Goal: Transaction & Acquisition: Purchase product/service

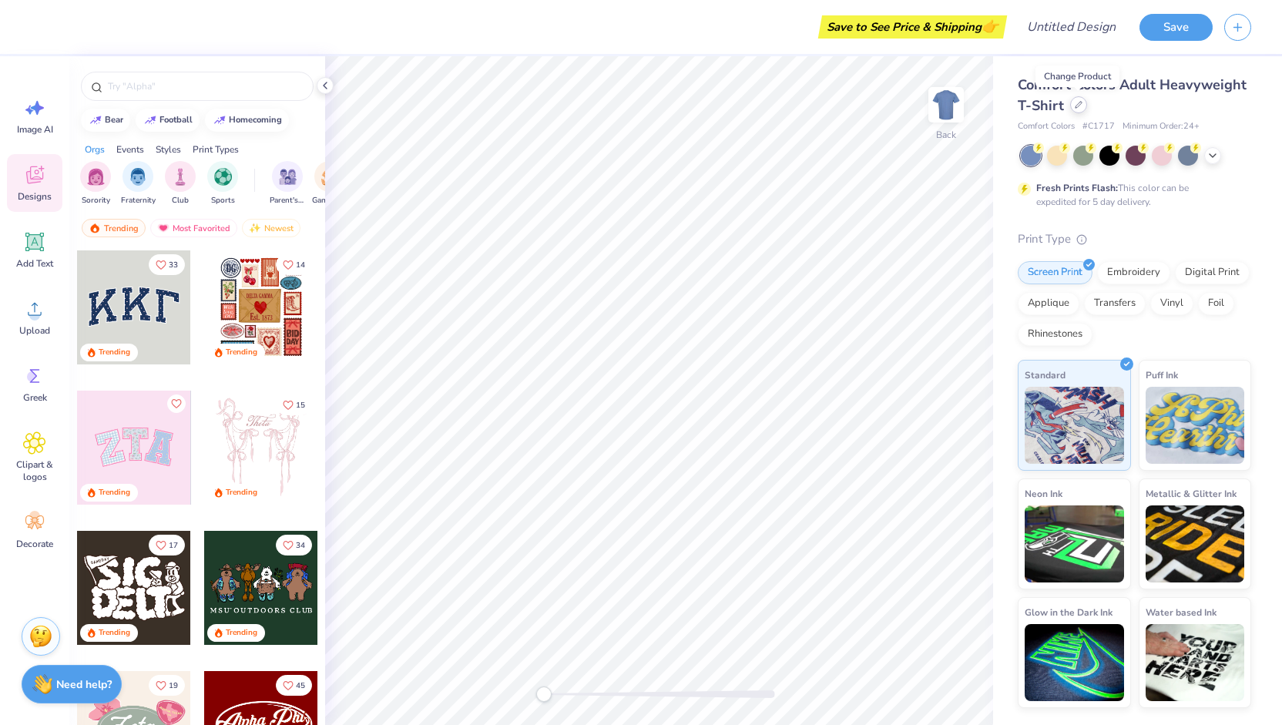
click at [1074, 109] on div at bounding box center [1078, 104] width 17 height 17
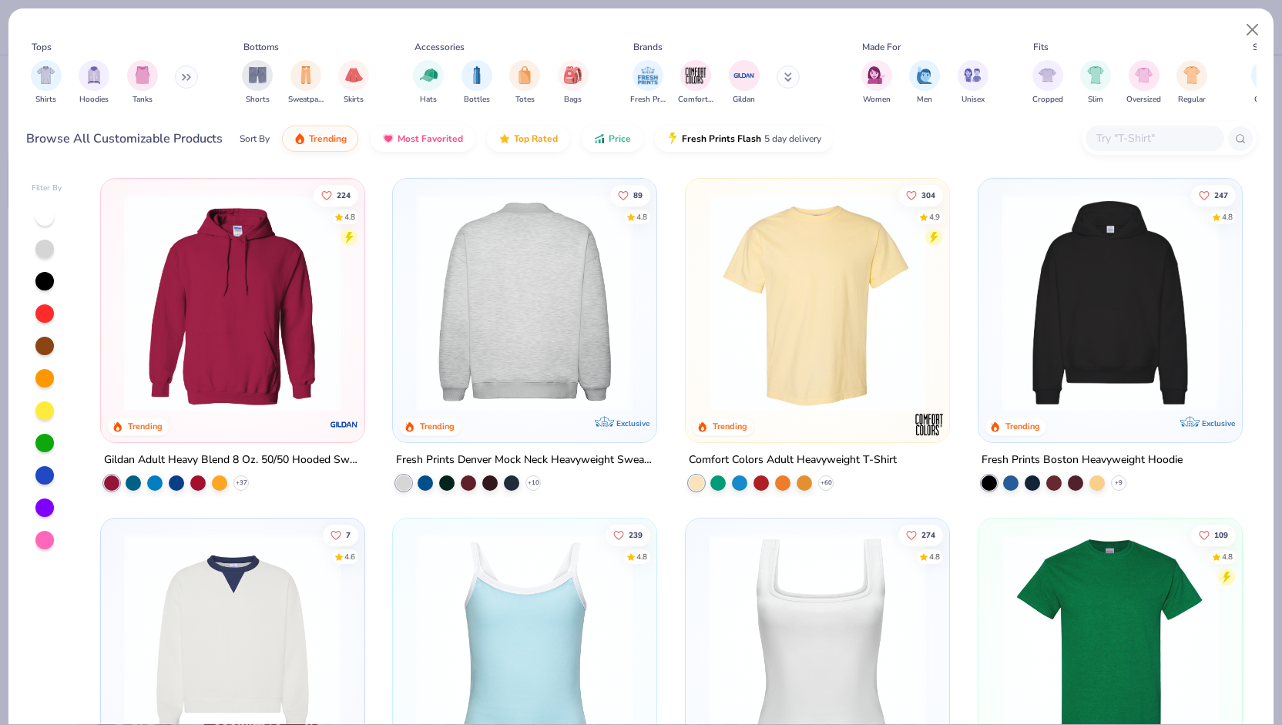
click at [566, 277] on img at bounding box center [524, 302] width 233 height 217
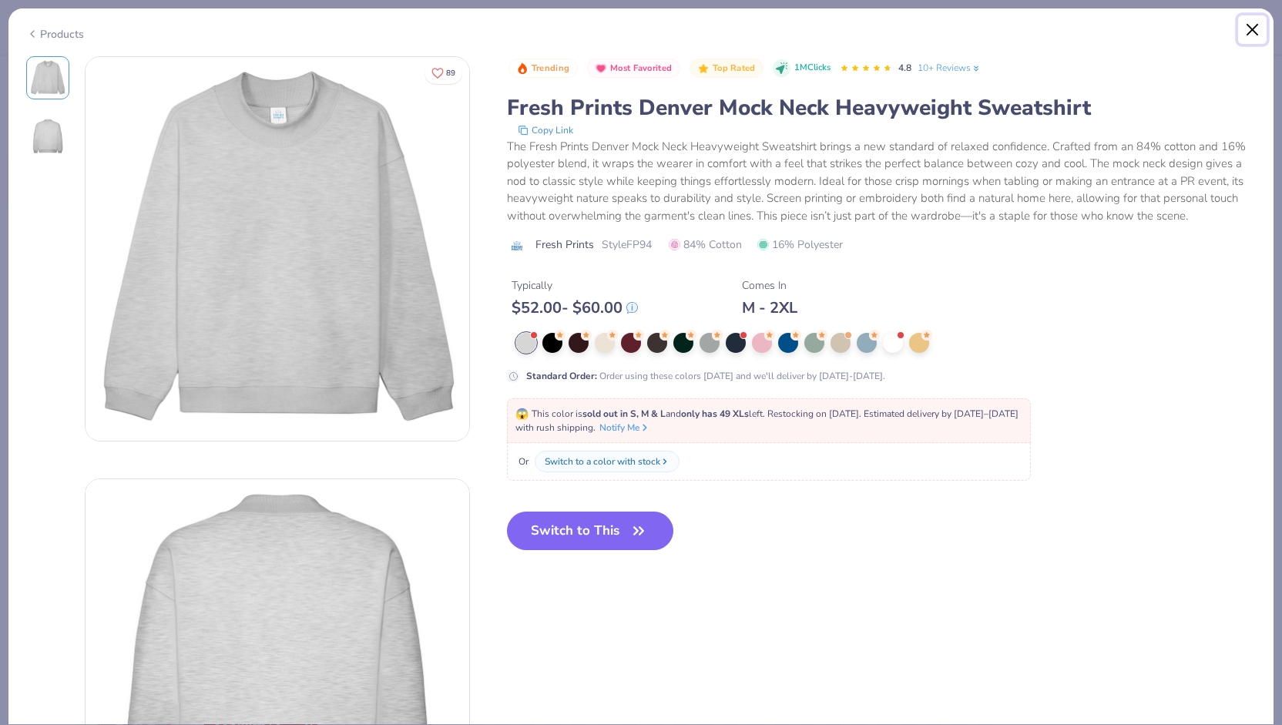
click at [1251, 27] on button "Close" at bounding box center [1252, 29] width 29 height 29
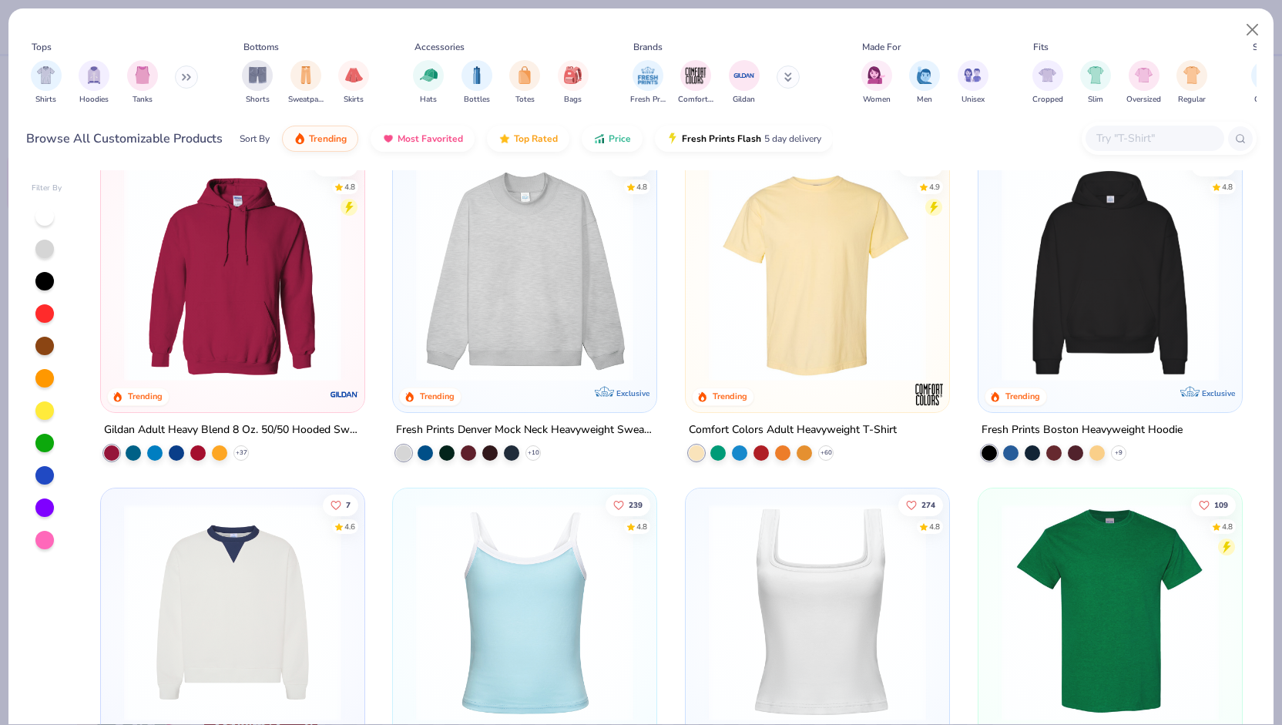
scroll to position [31, 0]
click at [176, 79] on div "Shirts Hoodies Tanks" at bounding box center [114, 82] width 177 height 57
click at [191, 79] on icon at bounding box center [186, 77] width 9 height 8
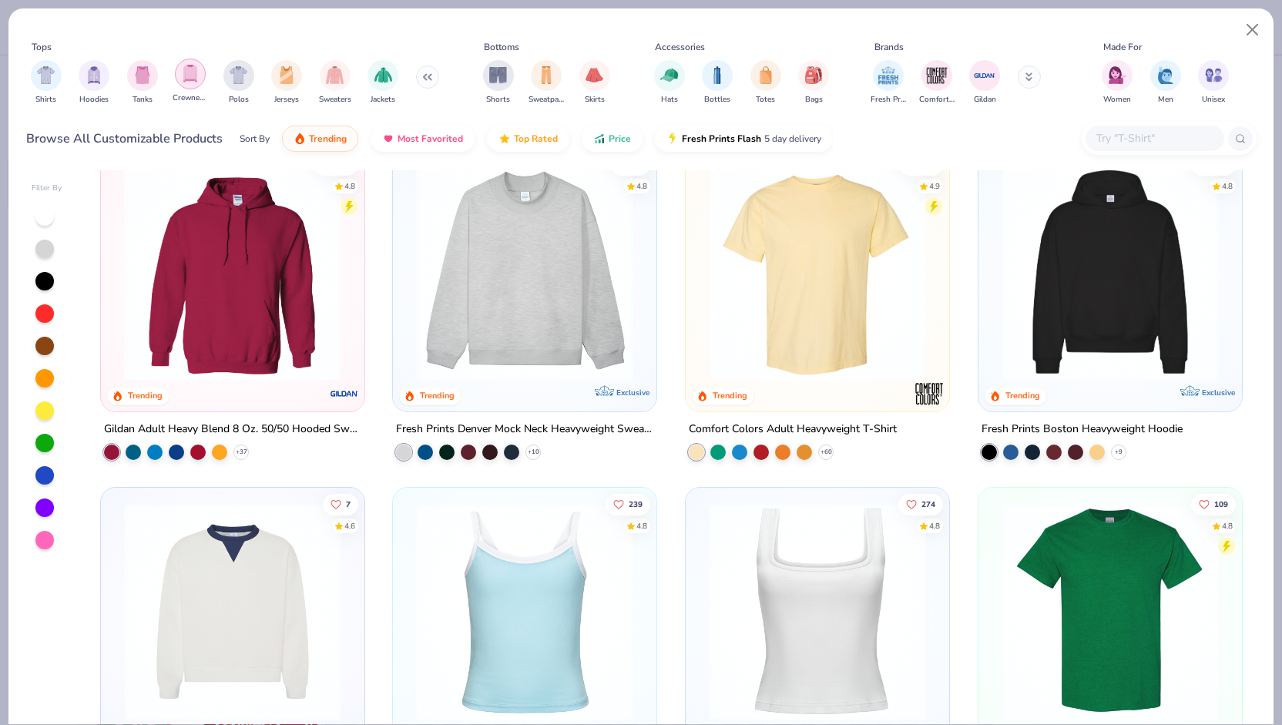
click at [188, 76] on img "filter for Crewnecks" at bounding box center [190, 74] width 17 height 18
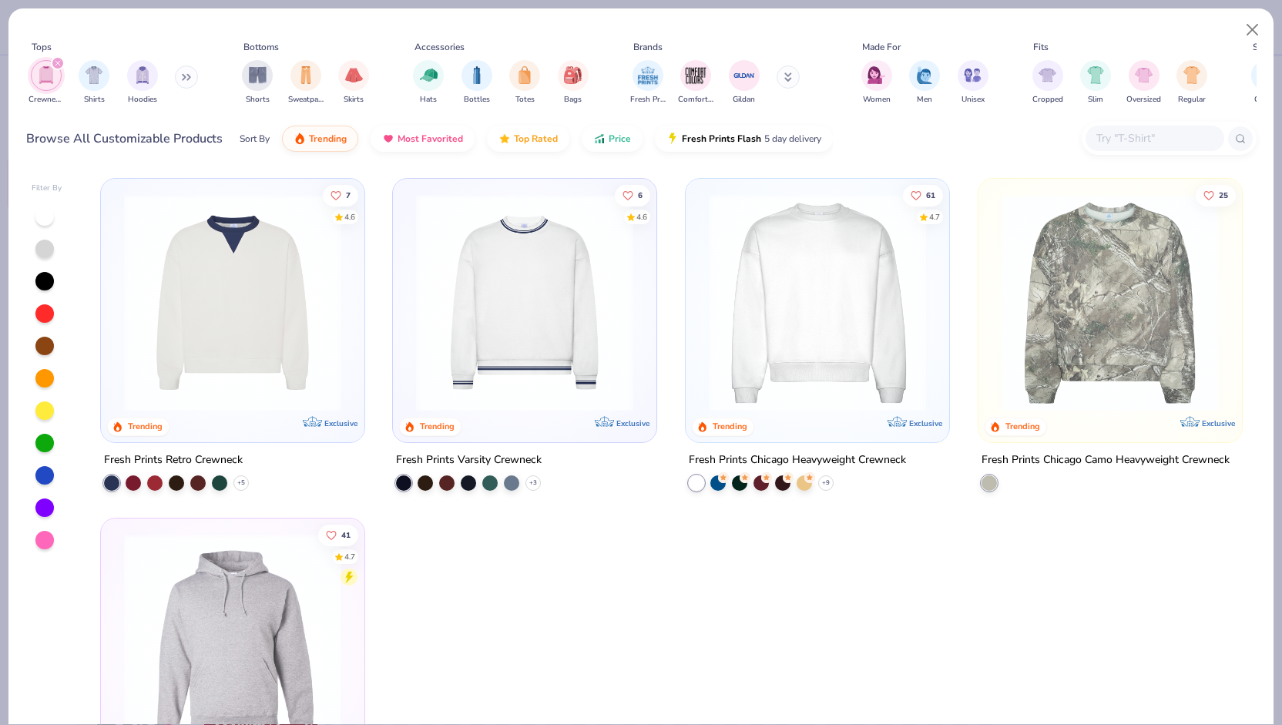
click at [831, 457] on div "Fresh Prints Chicago Heavyweight Crewneck" at bounding box center [797, 460] width 217 height 19
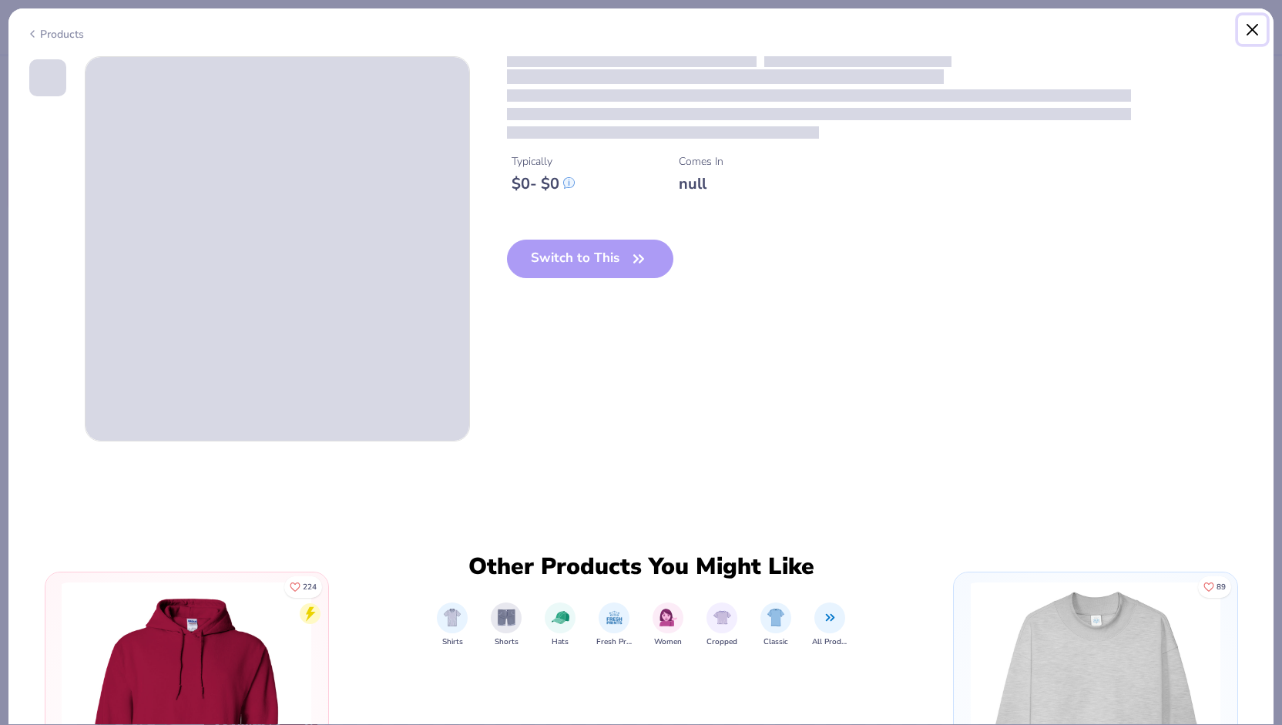
click at [1260, 29] on button "Close" at bounding box center [1252, 29] width 29 height 29
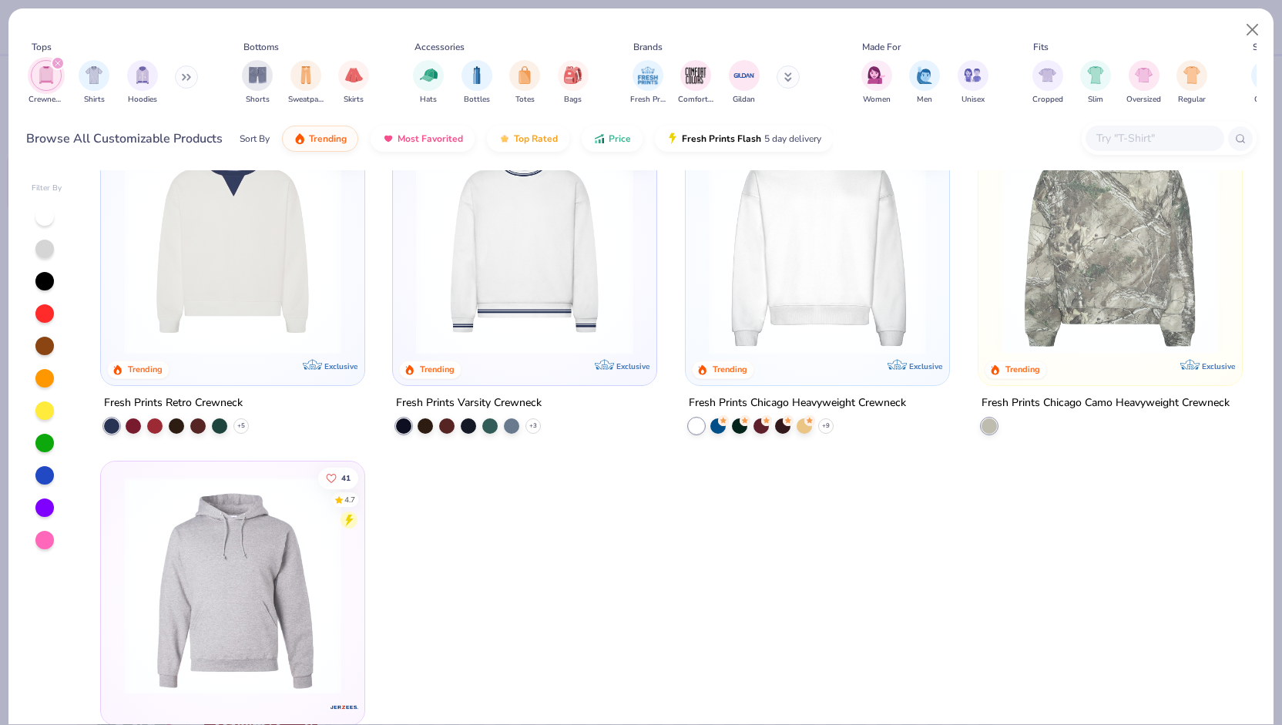
scroll to position [58, 0]
click at [496, 403] on div "Fresh Prints Varsity Crewneck" at bounding box center [469, 402] width 146 height 19
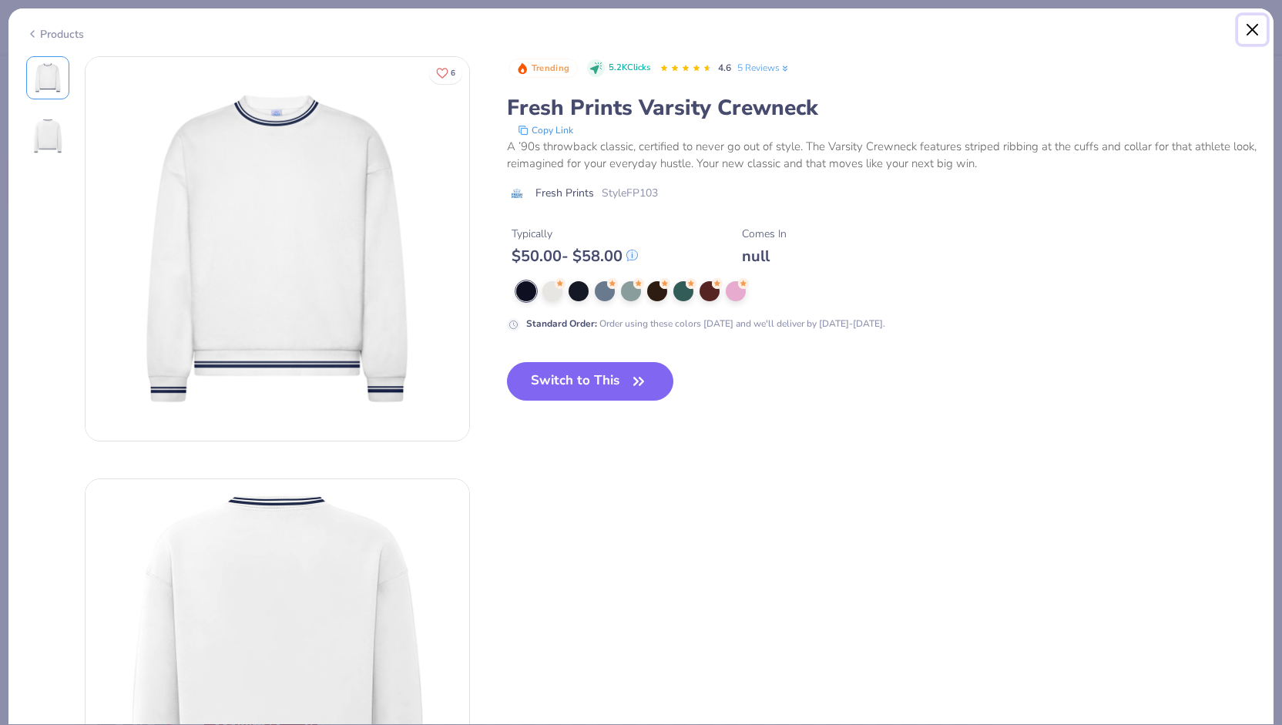
click at [1244, 27] on button "Close" at bounding box center [1252, 29] width 29 height 29
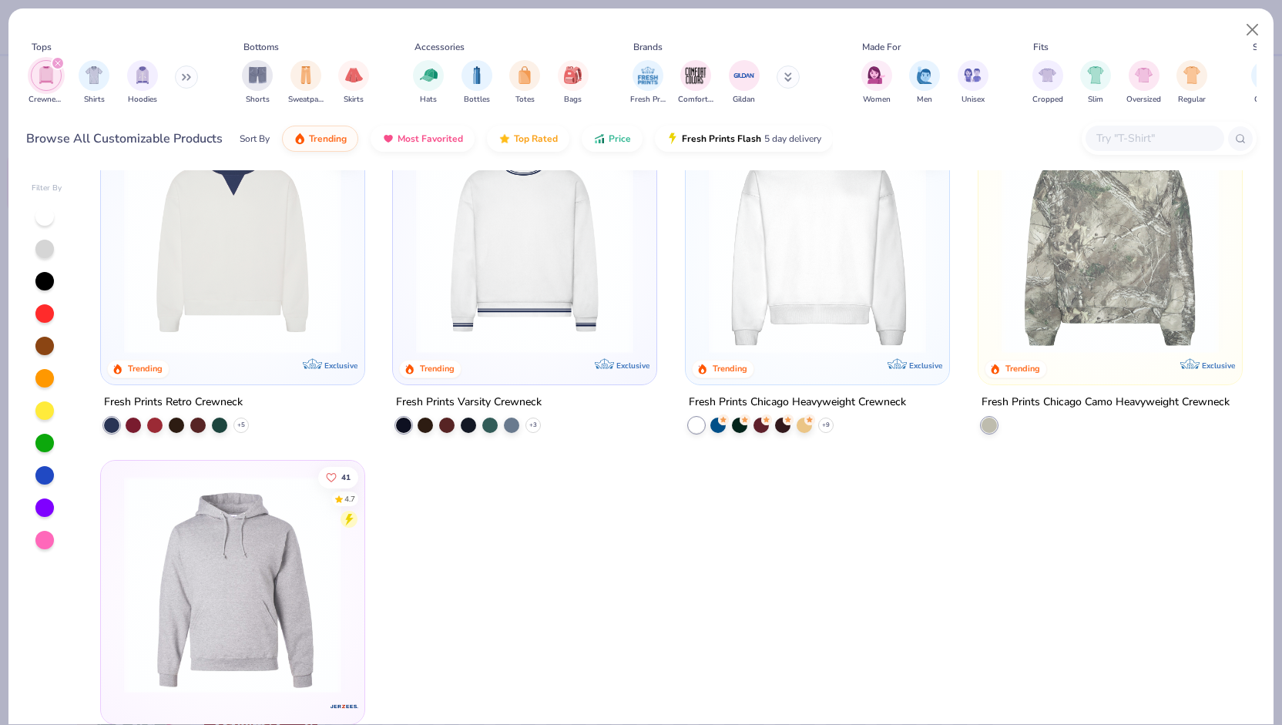
click at [183, 78] on button at bounding box center [186, 76] width 23 height 23
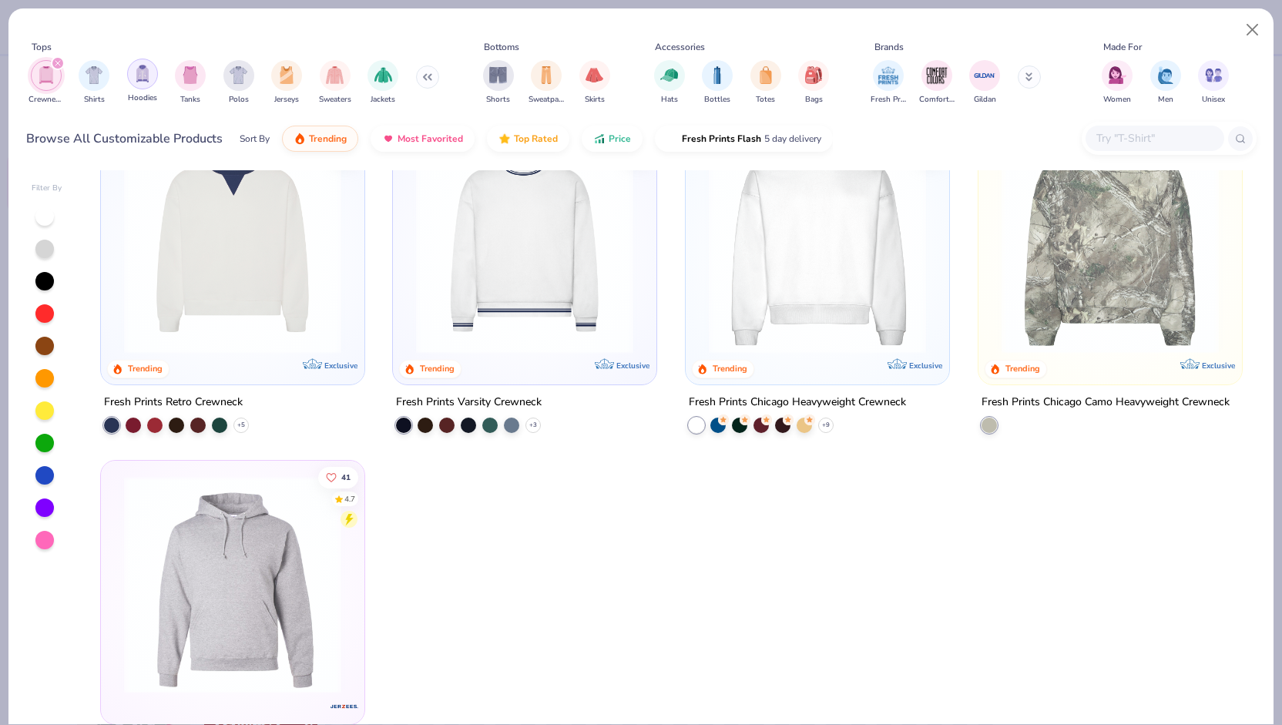
click at [136, 75] on img "filter for Hoodies" at bounding box center [142, 74] width 17 height 18
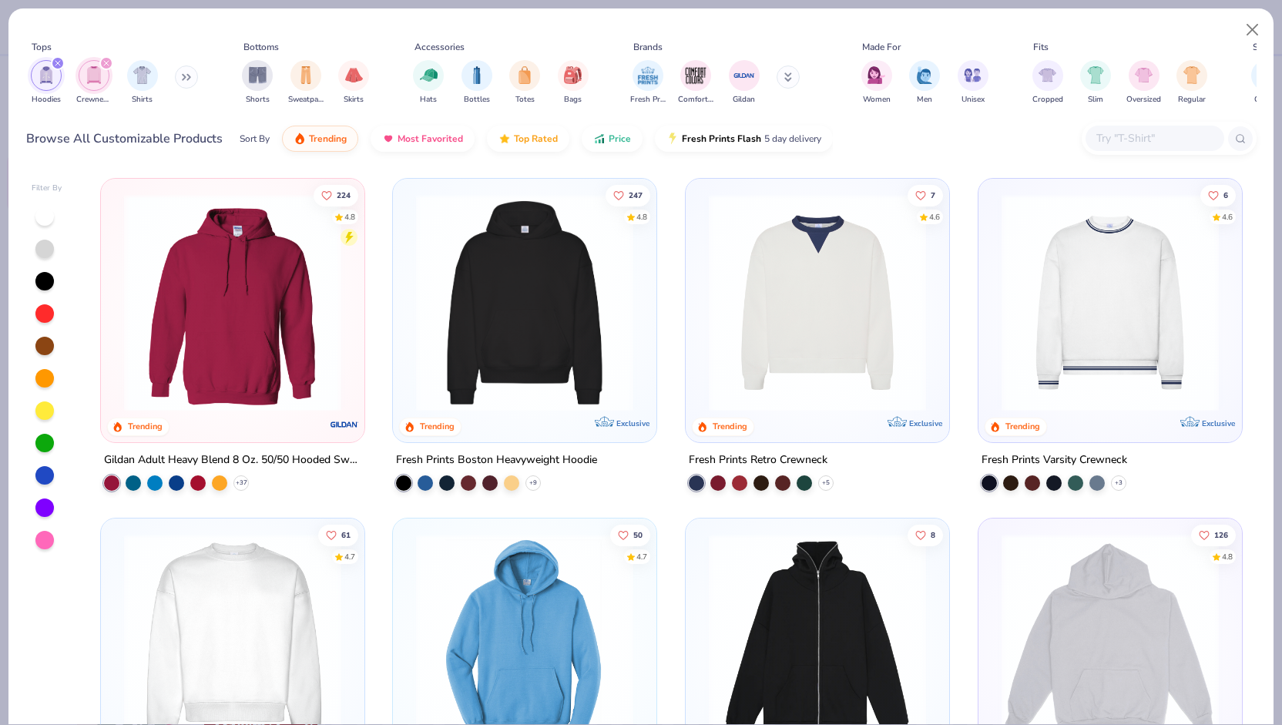
click at [106, 58] on div "filter for Crewnecks" at bounding box center [106, 63] width 14 height 14
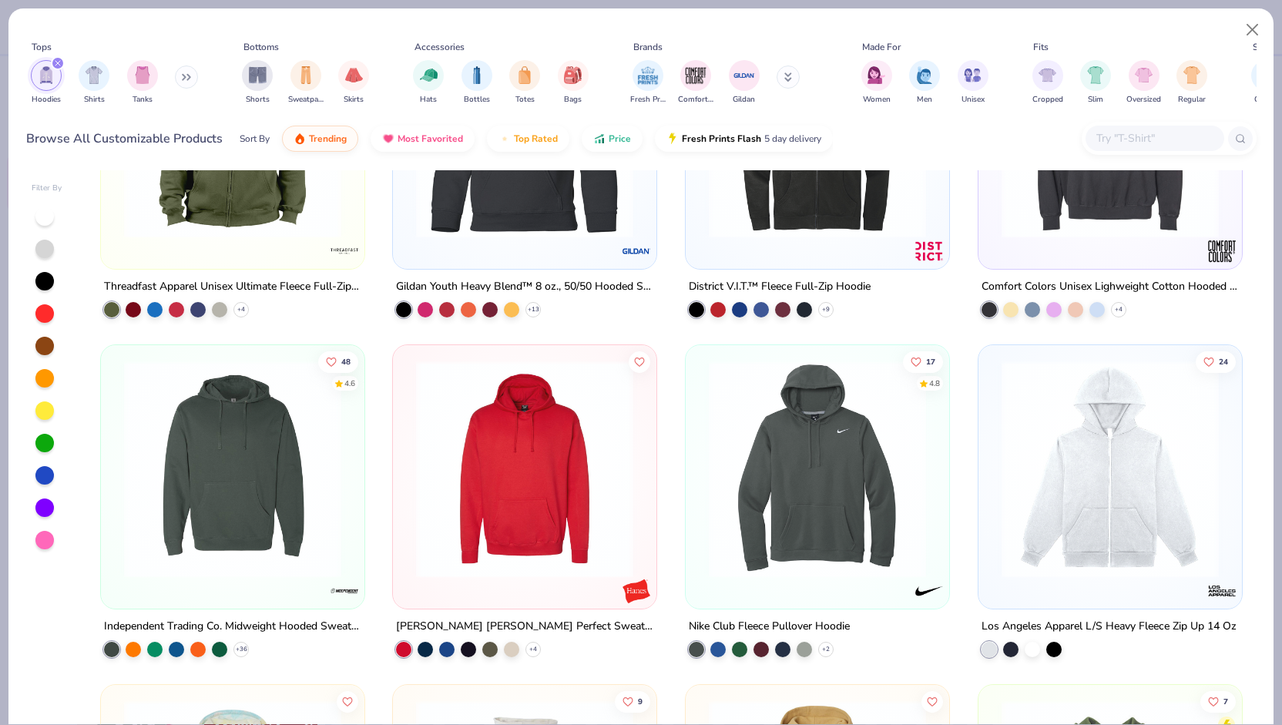
scroll to position [2939, 0]
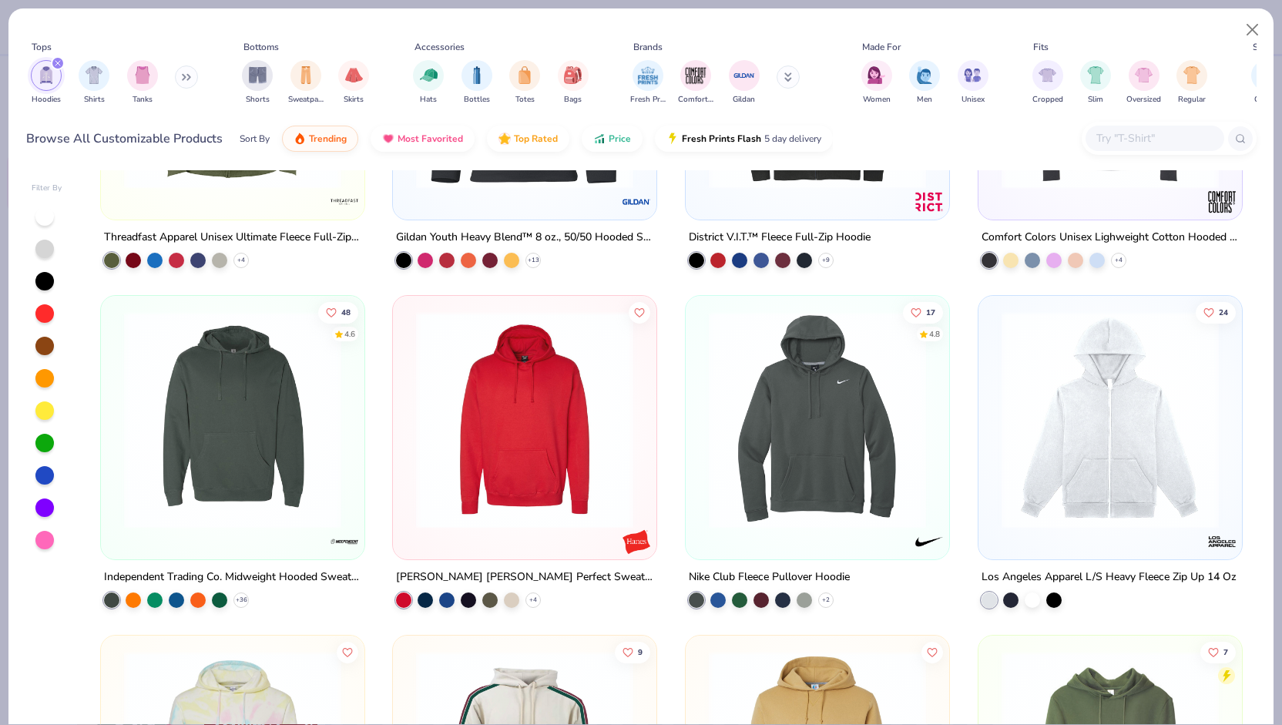
click at [58, 62] on icon "filter for Hoodies" at bounding box center [57, 63] width 5 height 5
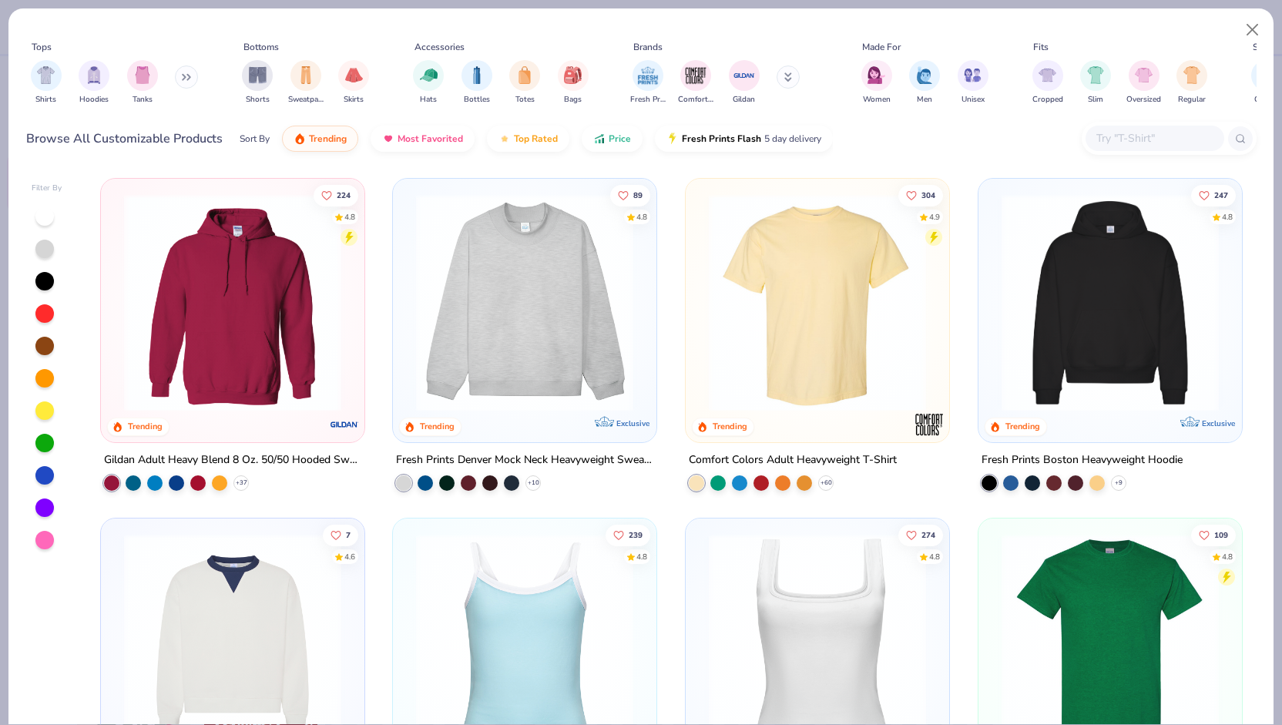
click at [518, 454] on div "Fresh Prints Denver Mock Neck Heavyweight Sweatshirt" at bounding box center [524, 460] width 257 height 19
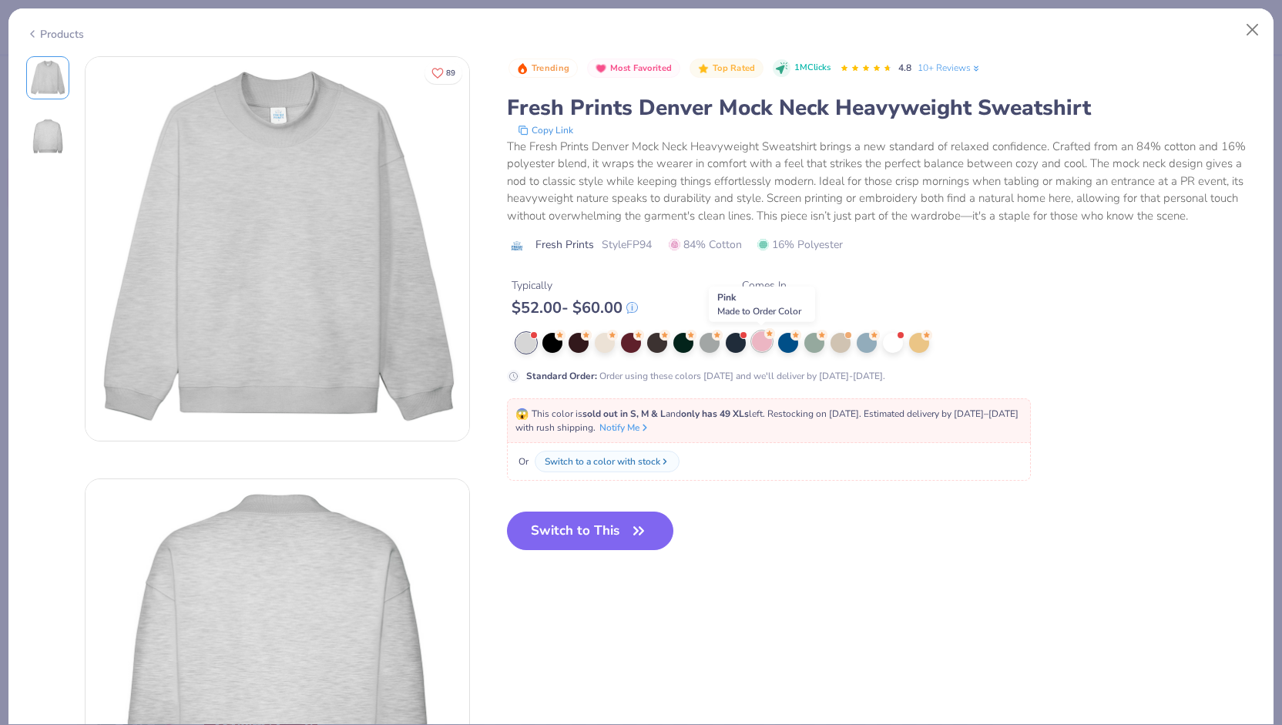
click at [759, 345] on div at bounding box center [762, 341] width 20 height 20
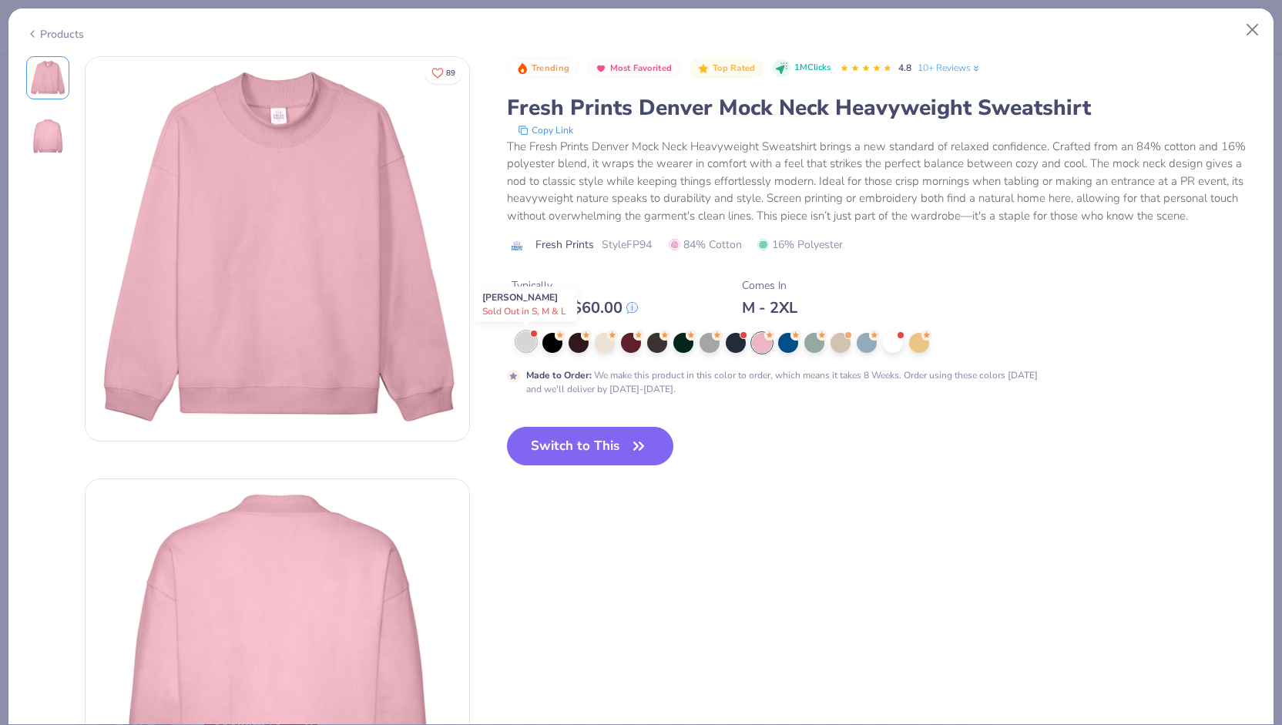
click at [524, 344] on div at bounding box center [526, 341] width 20 height 20
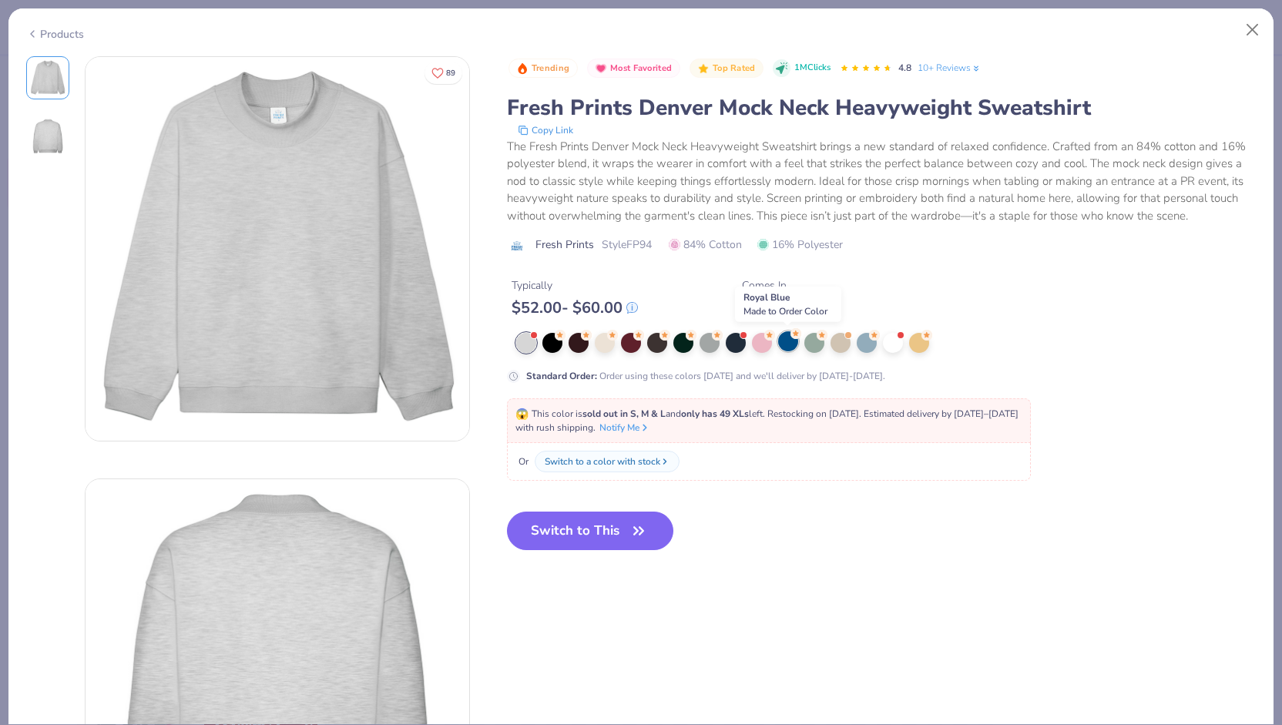
click at [781, 344] on div at bounding box center [788, 341] width 20 height 20
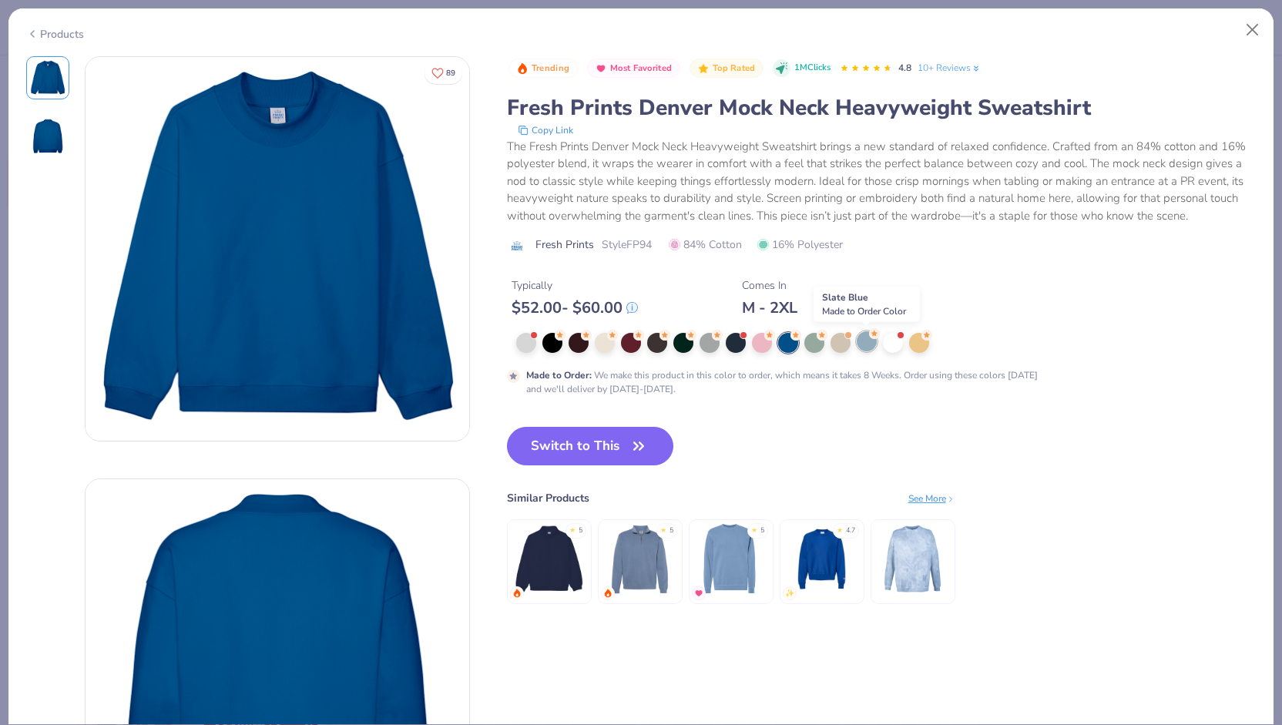
click at [867, 337] on div at bounding box center [867, 341] width 20 height 20
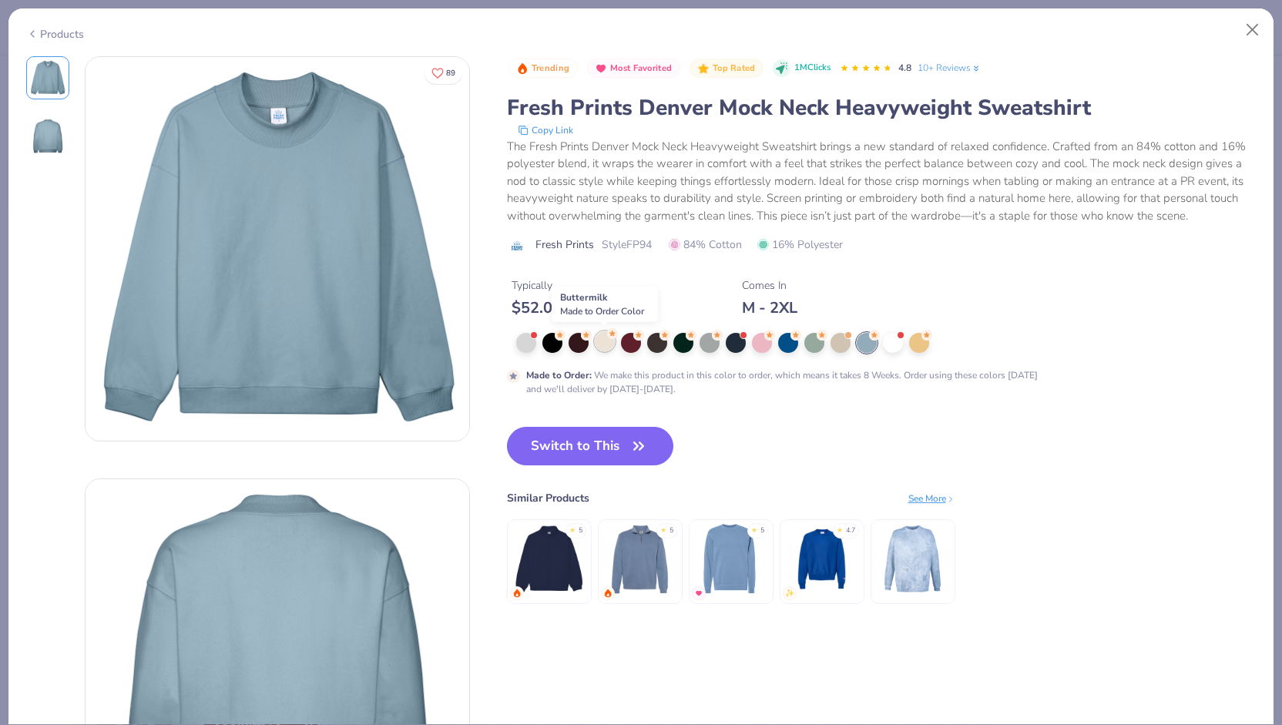
click at [603, 343] on div at bounding box center [605, 341] width 20 height 20
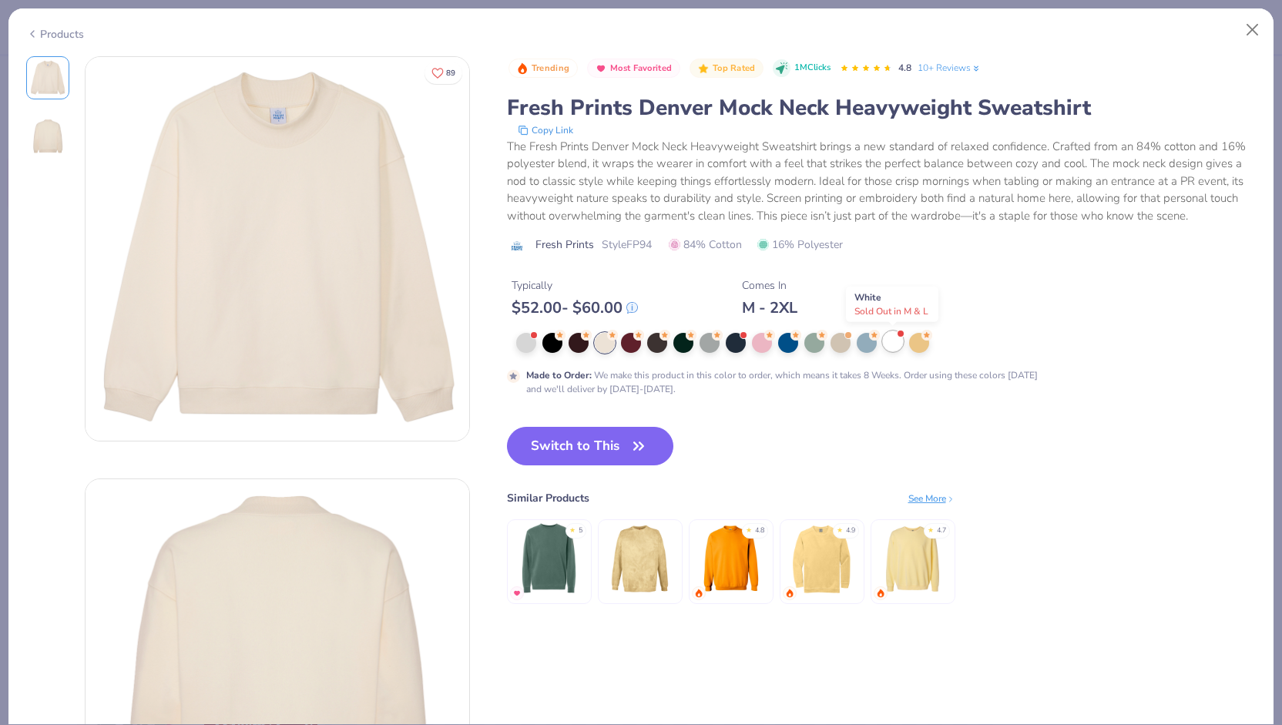
click at [888, 341] on div at bounding box center [893, 341] width 20 height 20
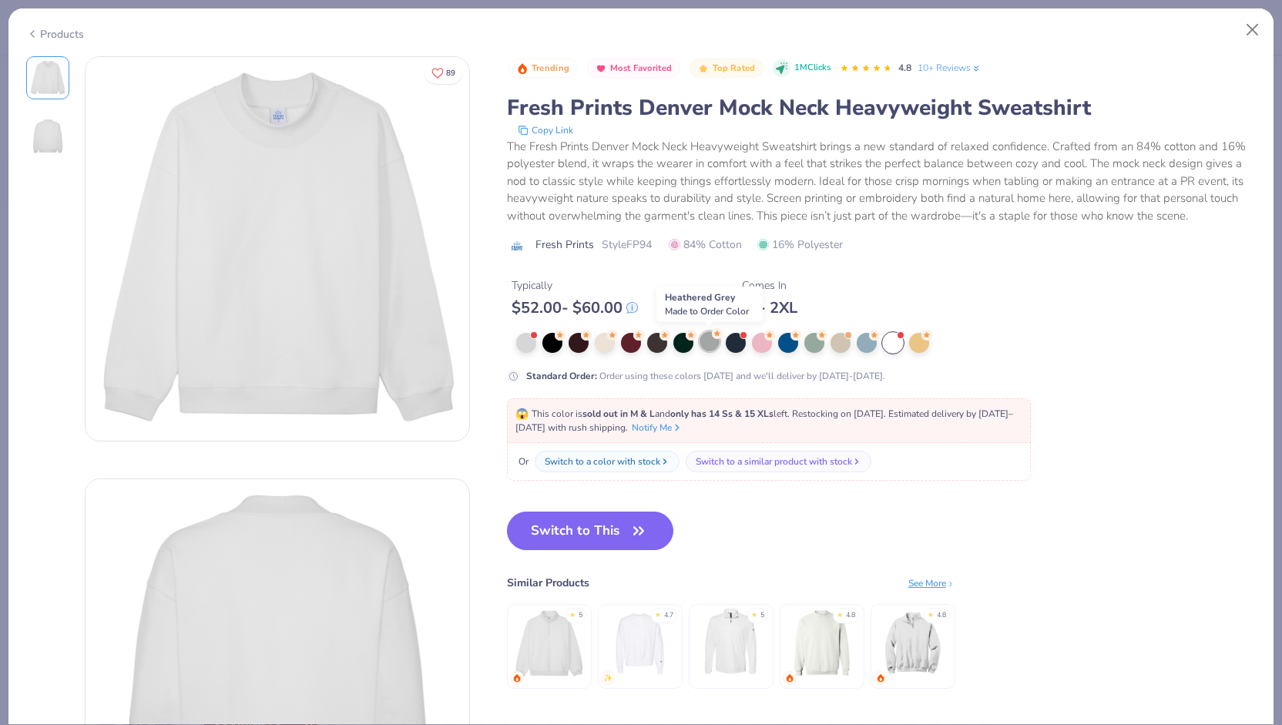
click at [705, 344] on div at bounding box center [710, 341] width 20 height 20
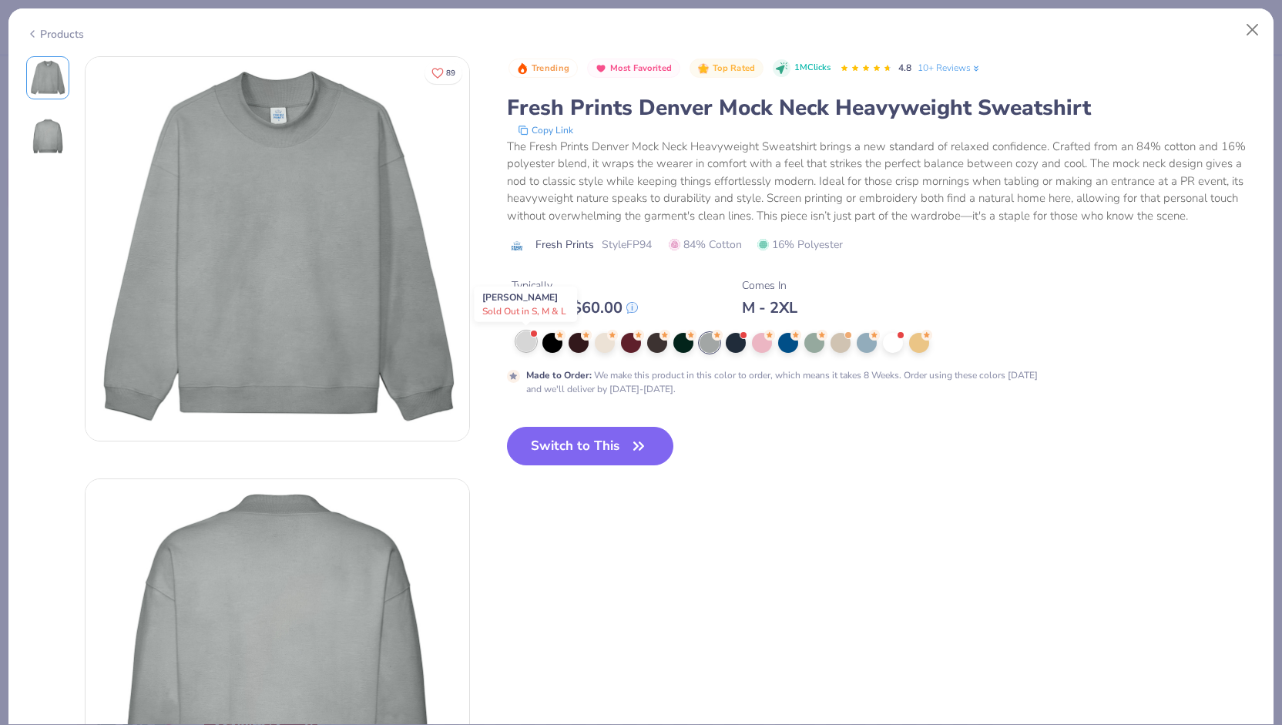
click at [527, 341] on div at bounding box center [526, 341] width 20 height 20
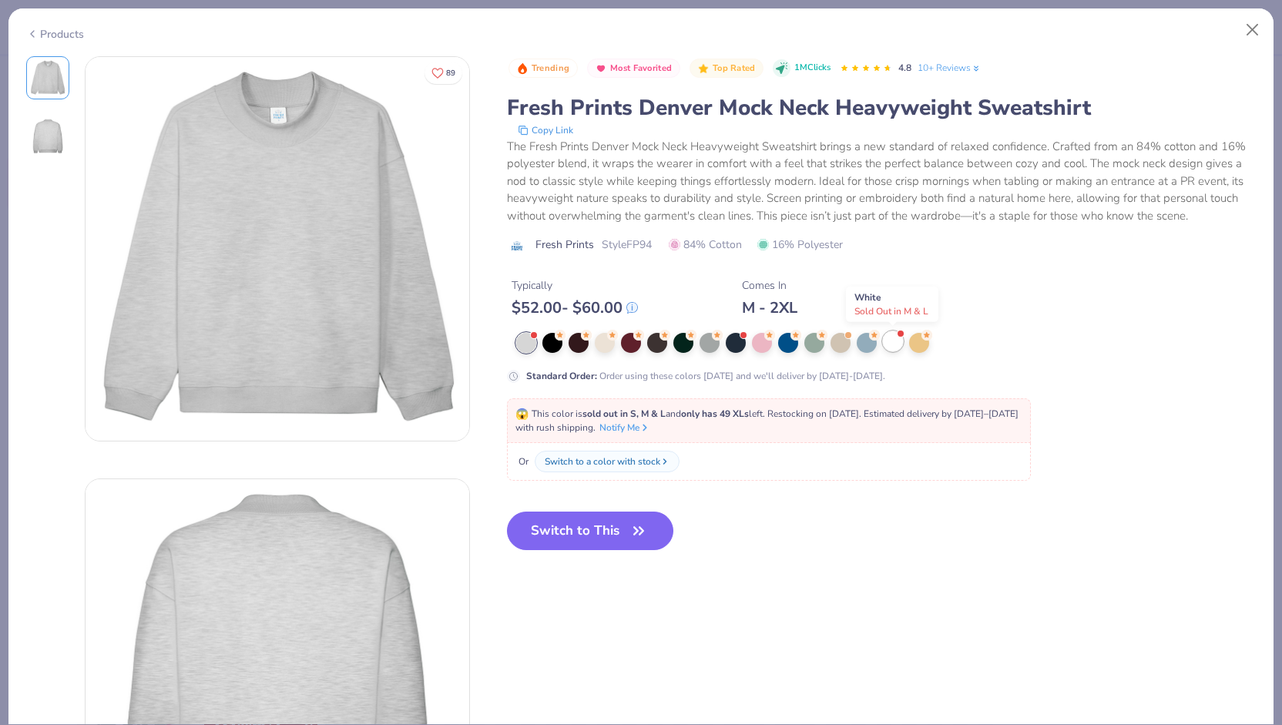
click at [888, 349] on div at bounding box center [893, 341] width 20 height 20
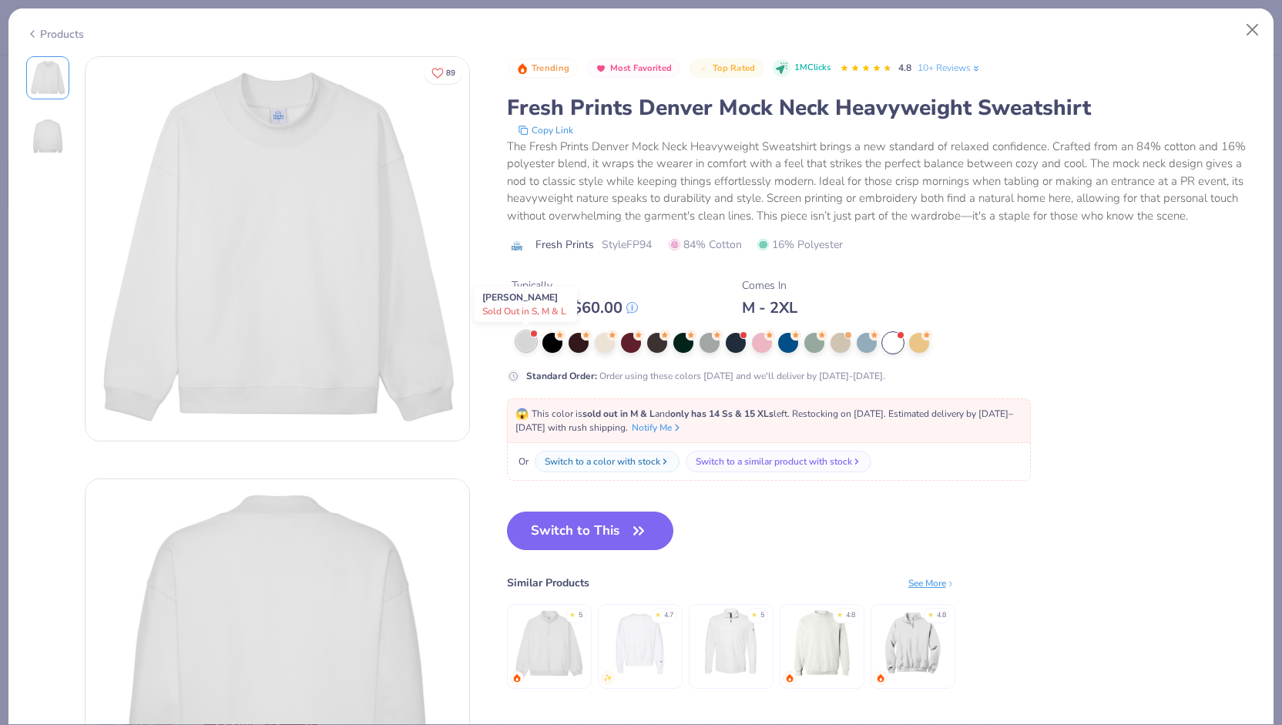
click at [522, 338] on div at bounding box center [526, 341] width 20 height 20
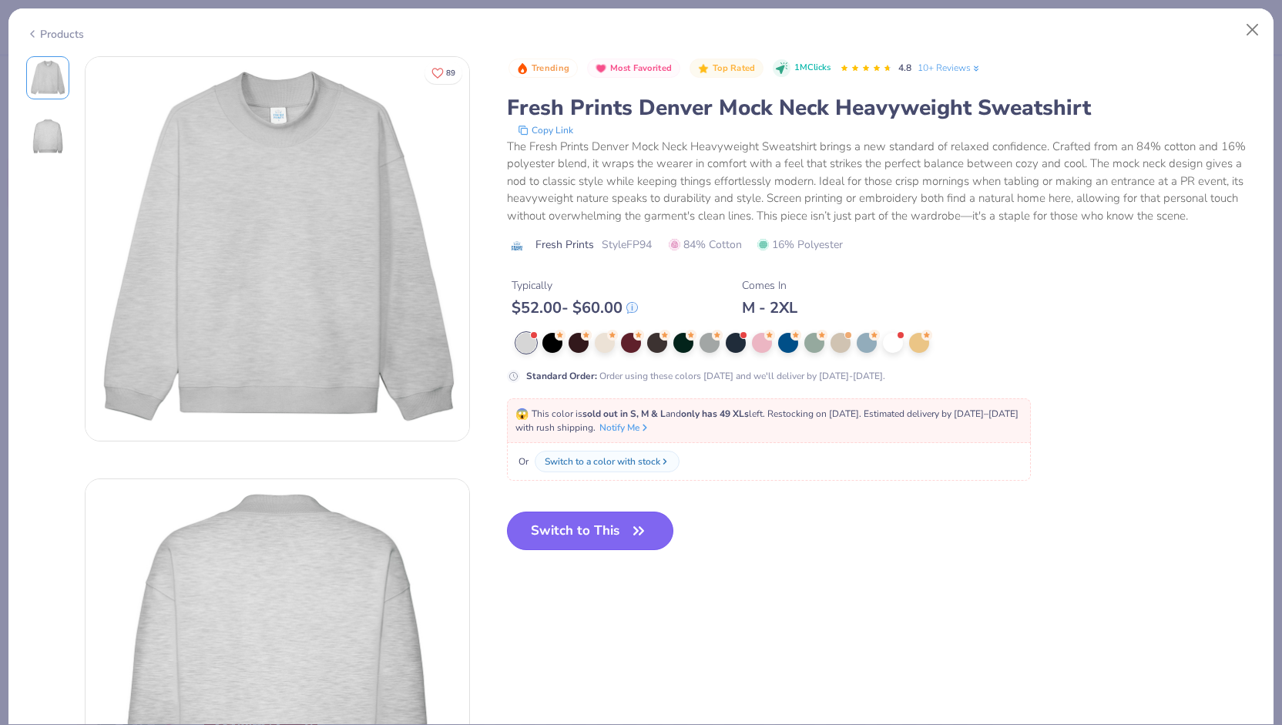
click at [613, 532] on button "Switch to This" at bounding box center [590, 531] width 167 height 39
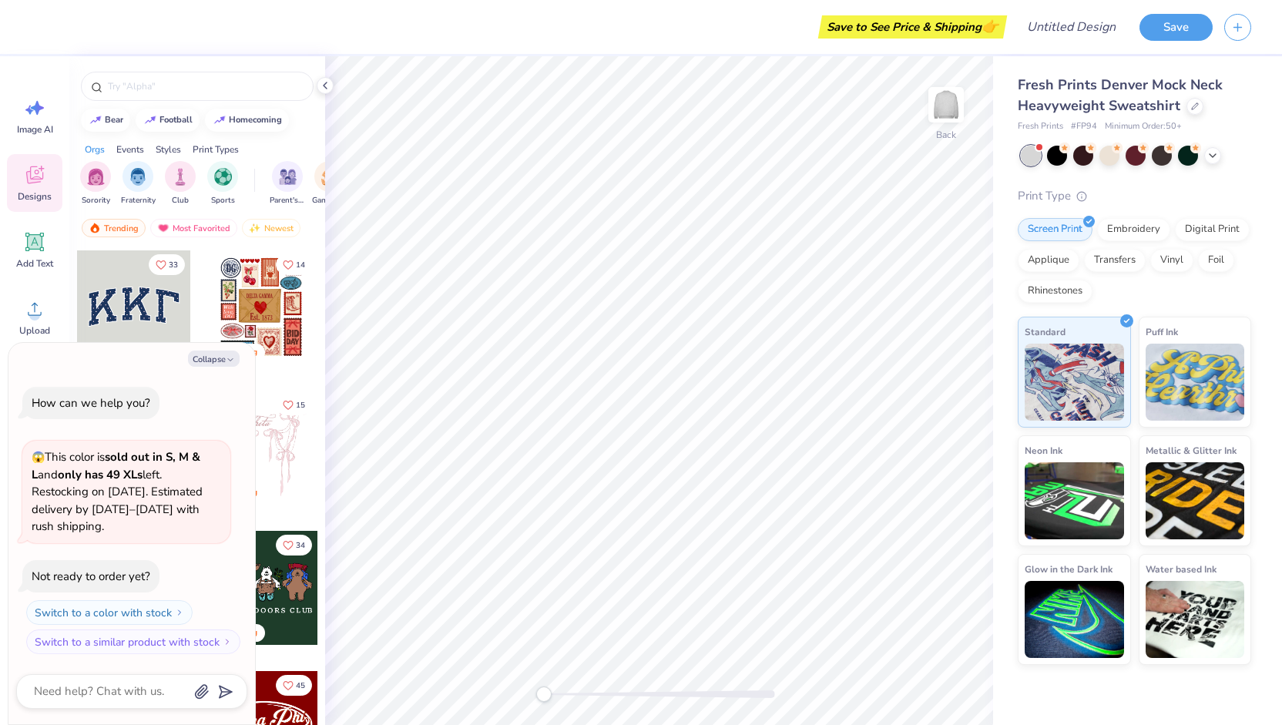
click at [160, 300] on div at bounding box center [134, 307] width 114 height 114
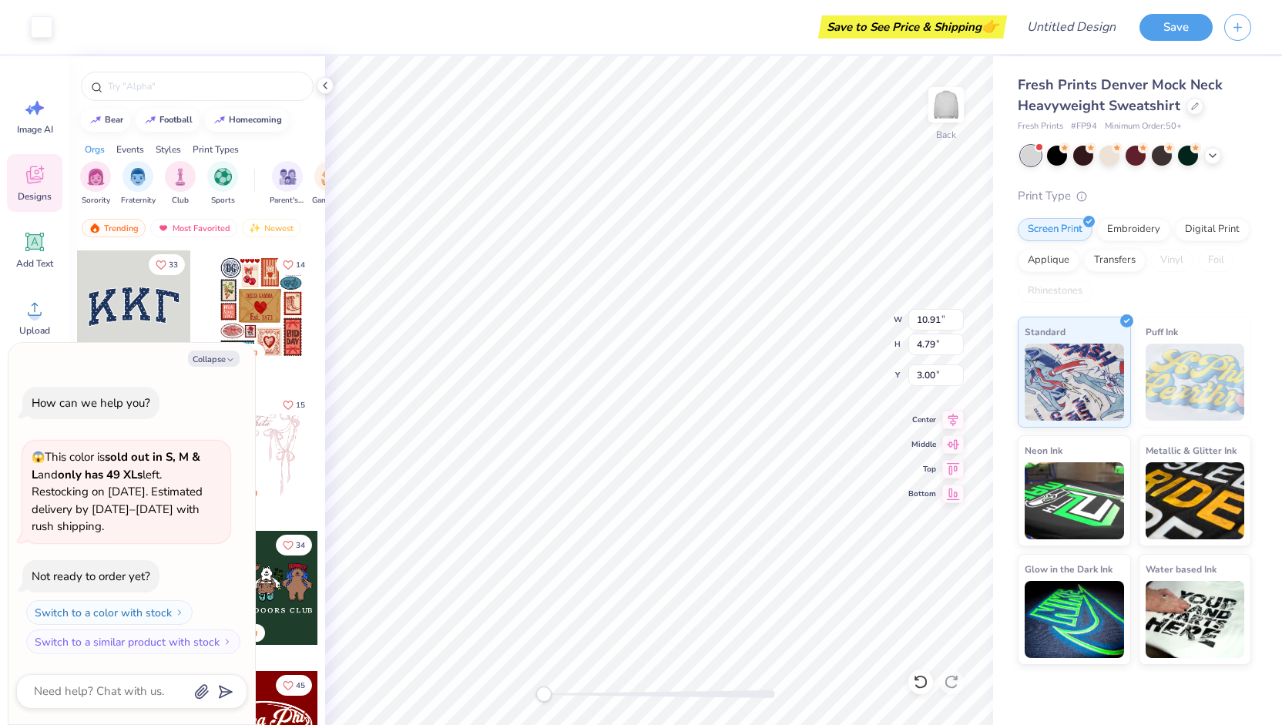
type textarea "x"
type input "10.63"
type input "4.44"
type input "3.12"
type textarea "x"
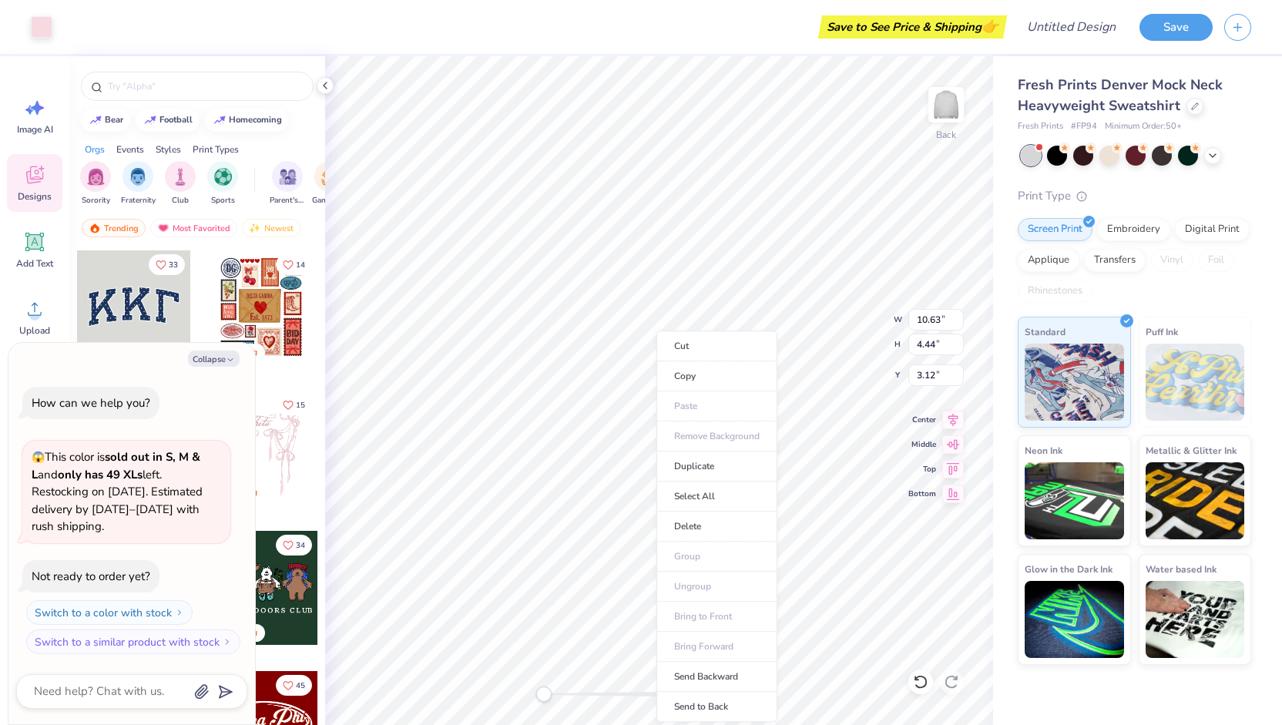
type input "10.72"
type input "4.57"
type input "3.09"
type textarea "x"
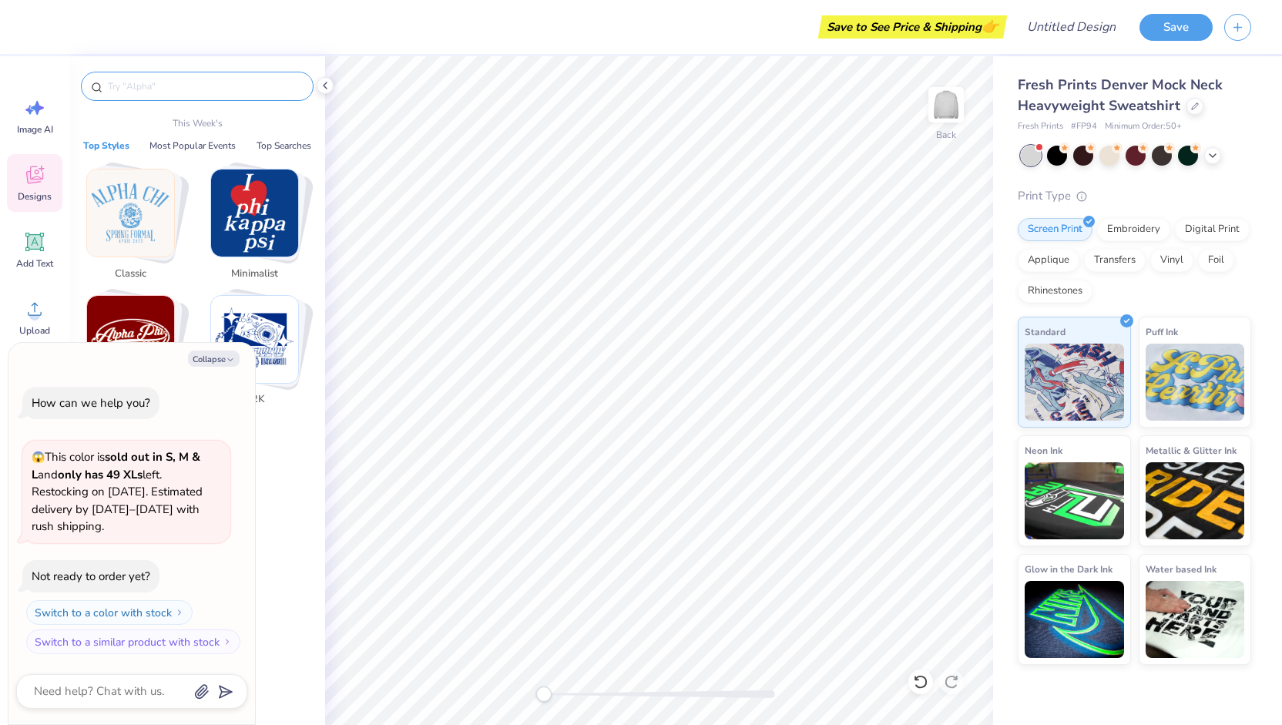
click at [210, 80] on input "text" at bounding box center [204, 86] width 197 height 15
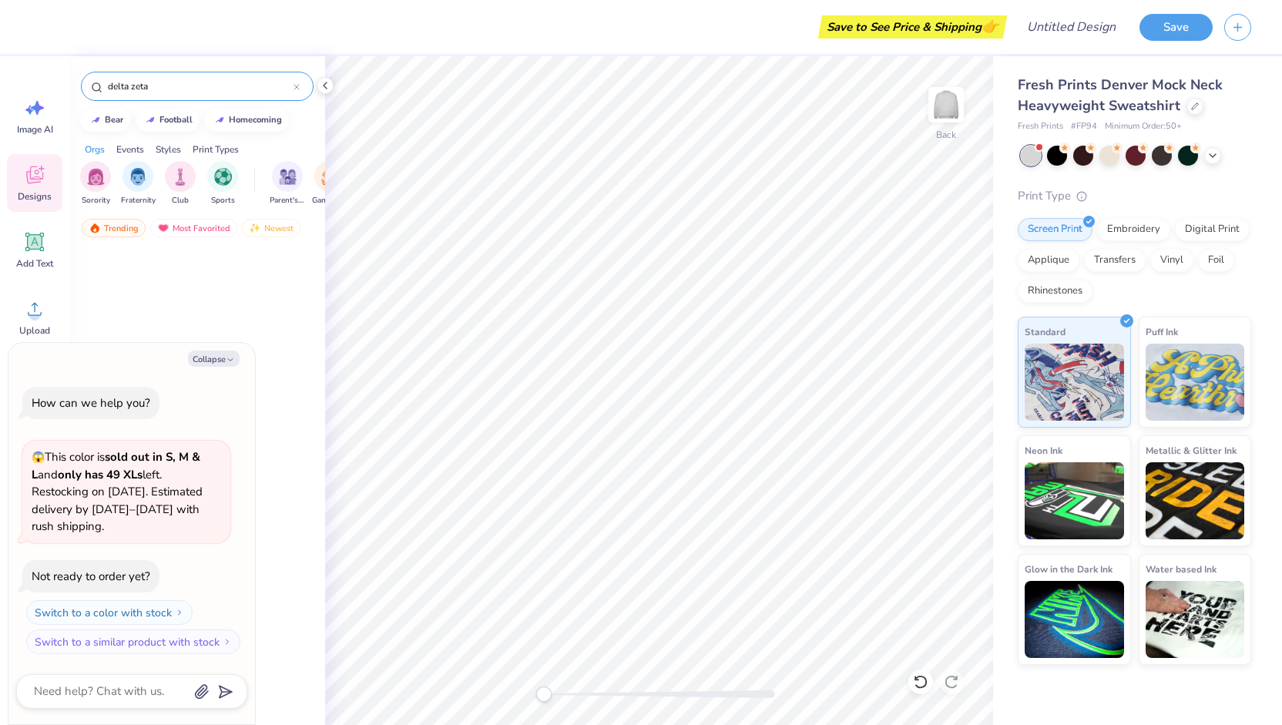
type input "delta zeta"
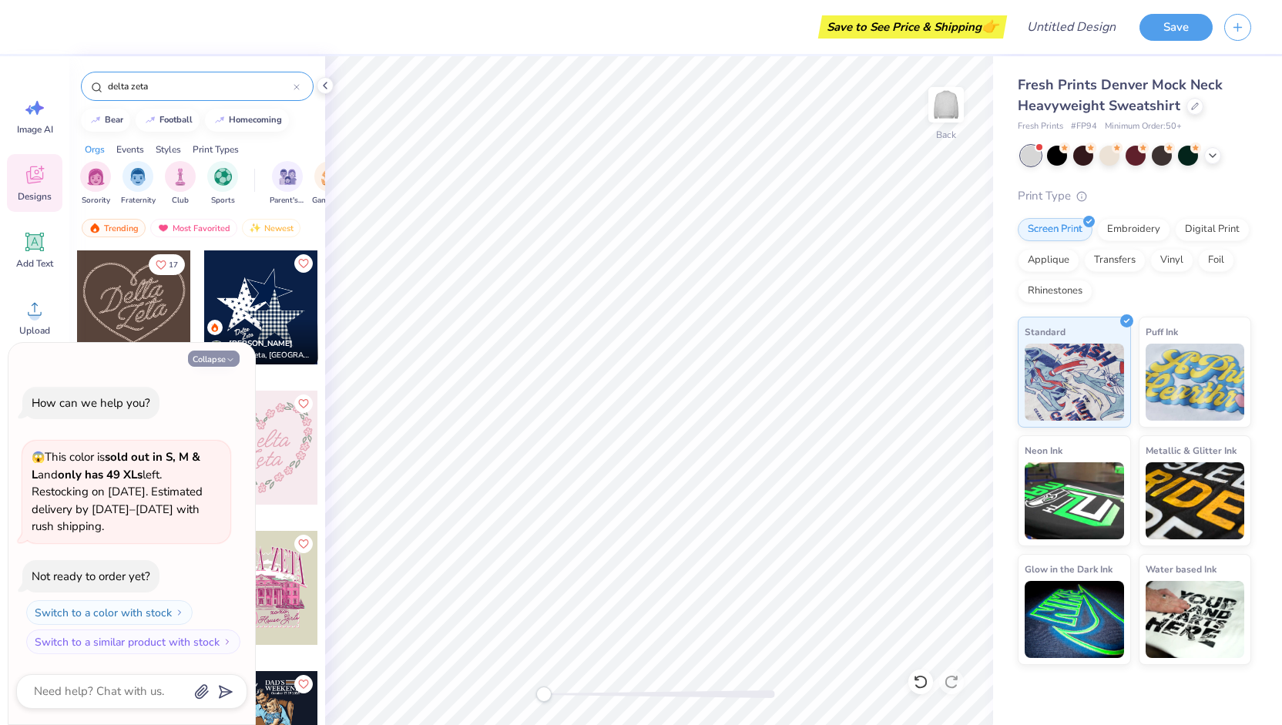
click at [209, 361] on button "Collapse" at bounding box center [214, 359] width 52 height 16
type textarea "x"
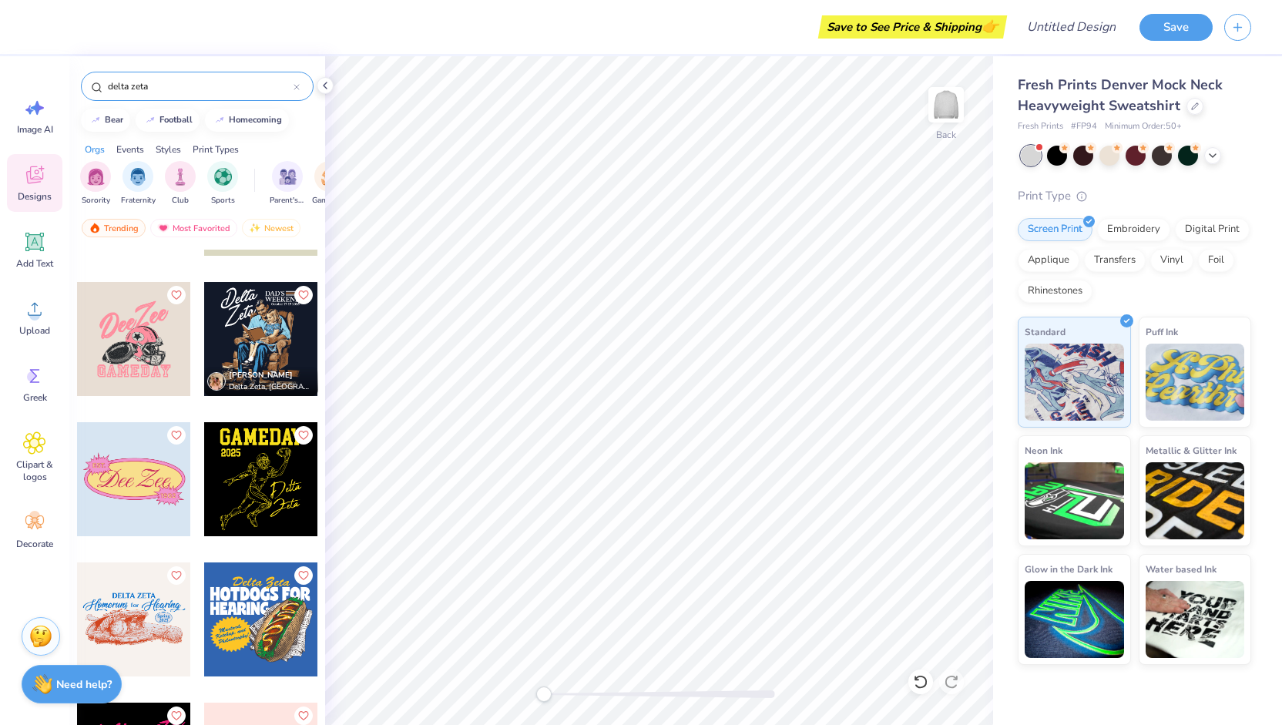
scroll to position [393, 0]
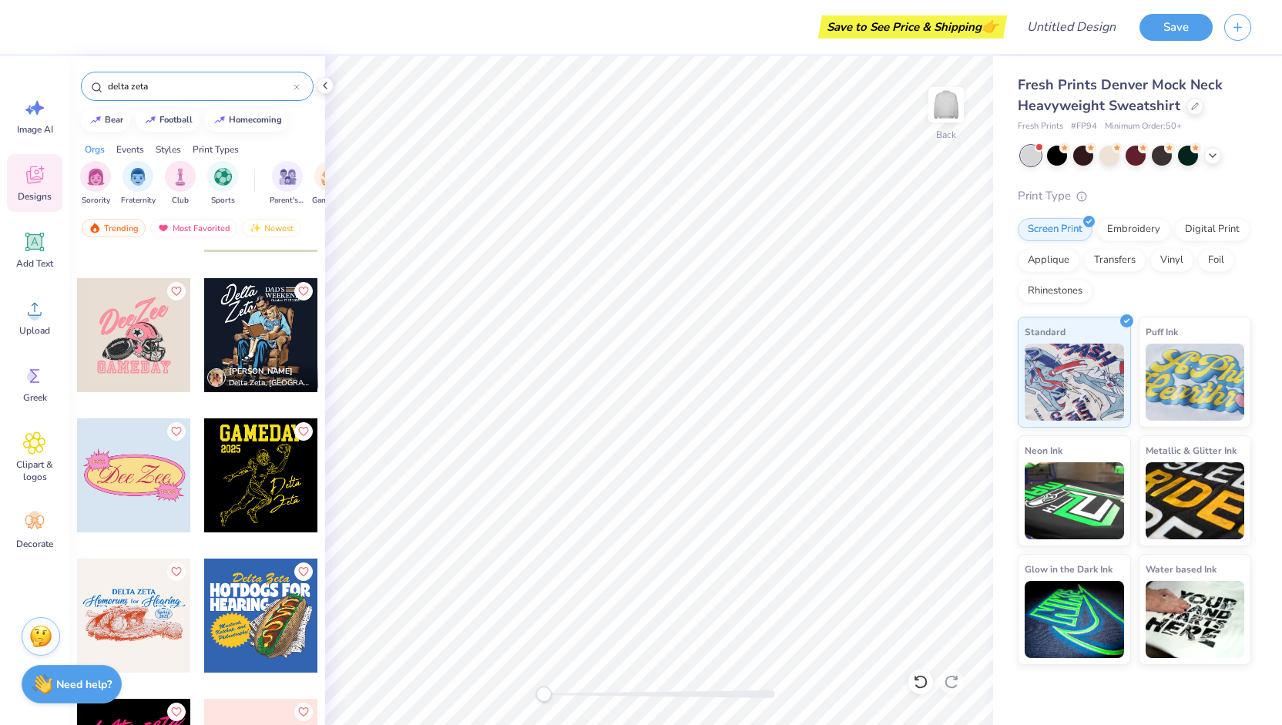
click at [170, 89] on input "delta zeta" at bounding box center [199, 86] width 187 height 15
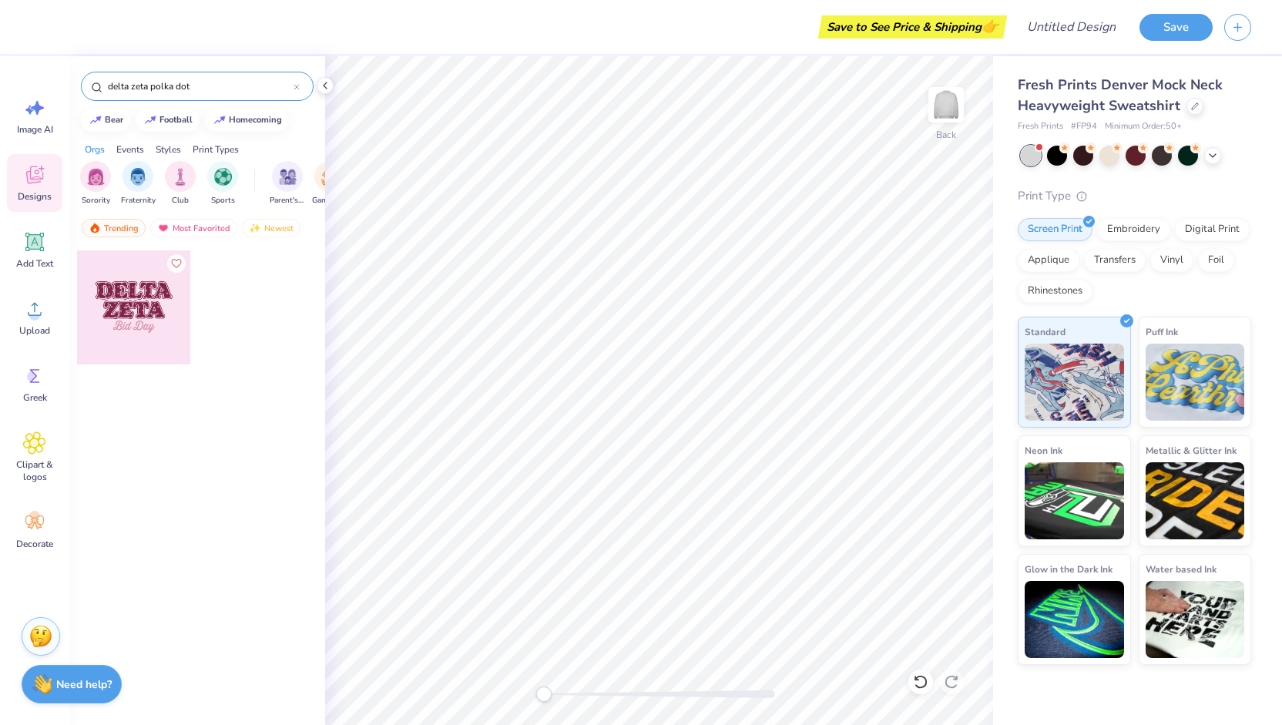
drag, startPoint x: 151, startPoint y: 86, endPoint x: 94, endPoint y: 80, distance: 57.3
click at [94, 80] on div "delta zeta polka dot" at bounding box center [197, 86] width 233 height 29
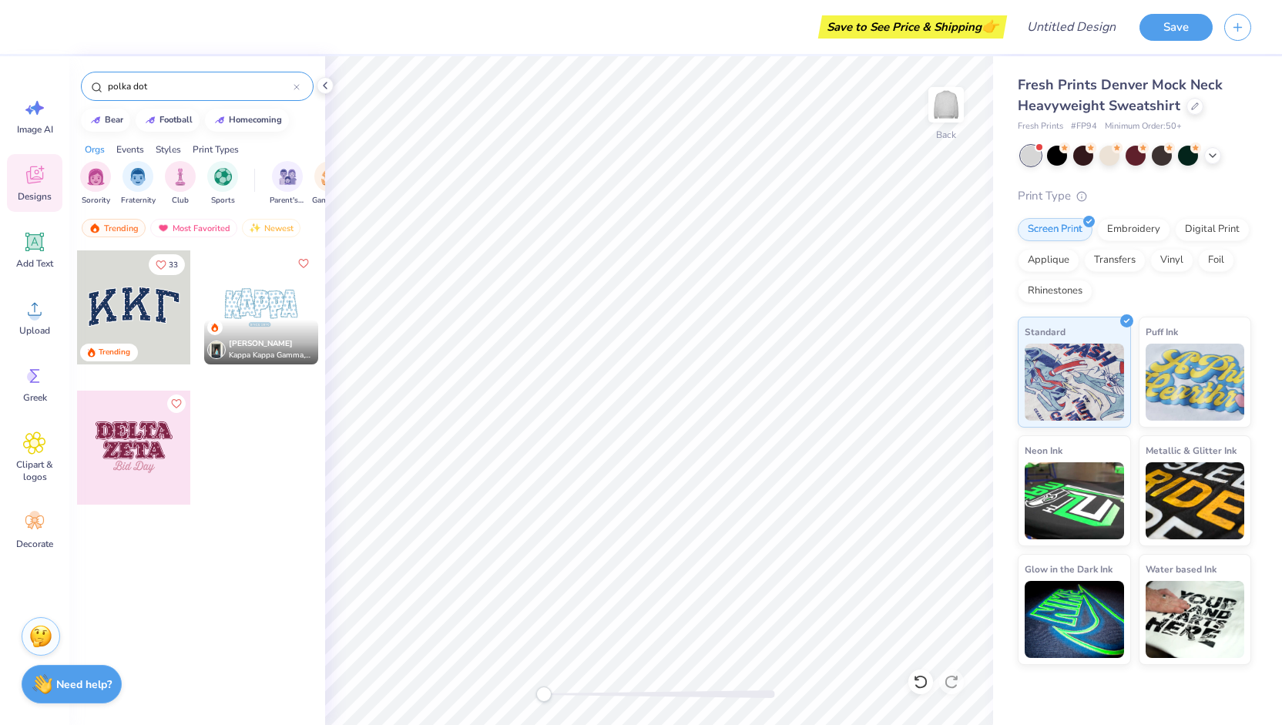
type input "polka dot"
click at [159, 284] on div at bounding box center [134, 307] width 114 height 114
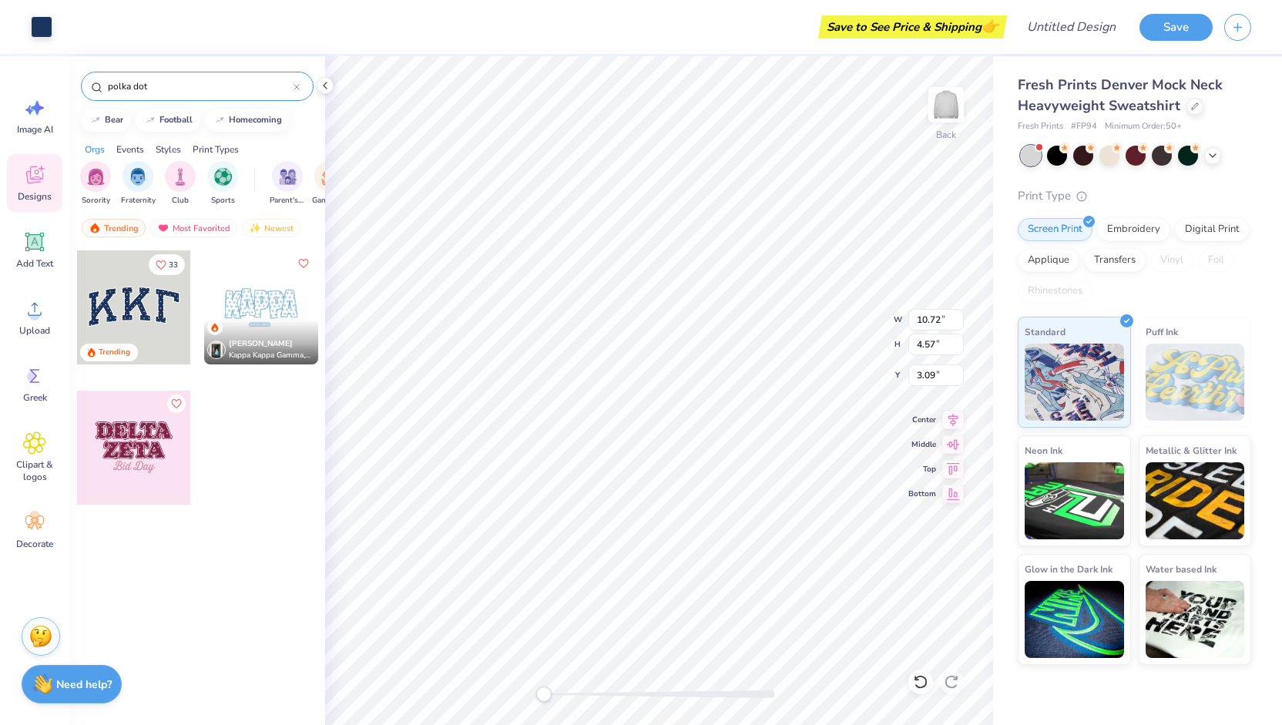
click at [297, 86] on icon at bounding box center [296, 87] width 5 height 5
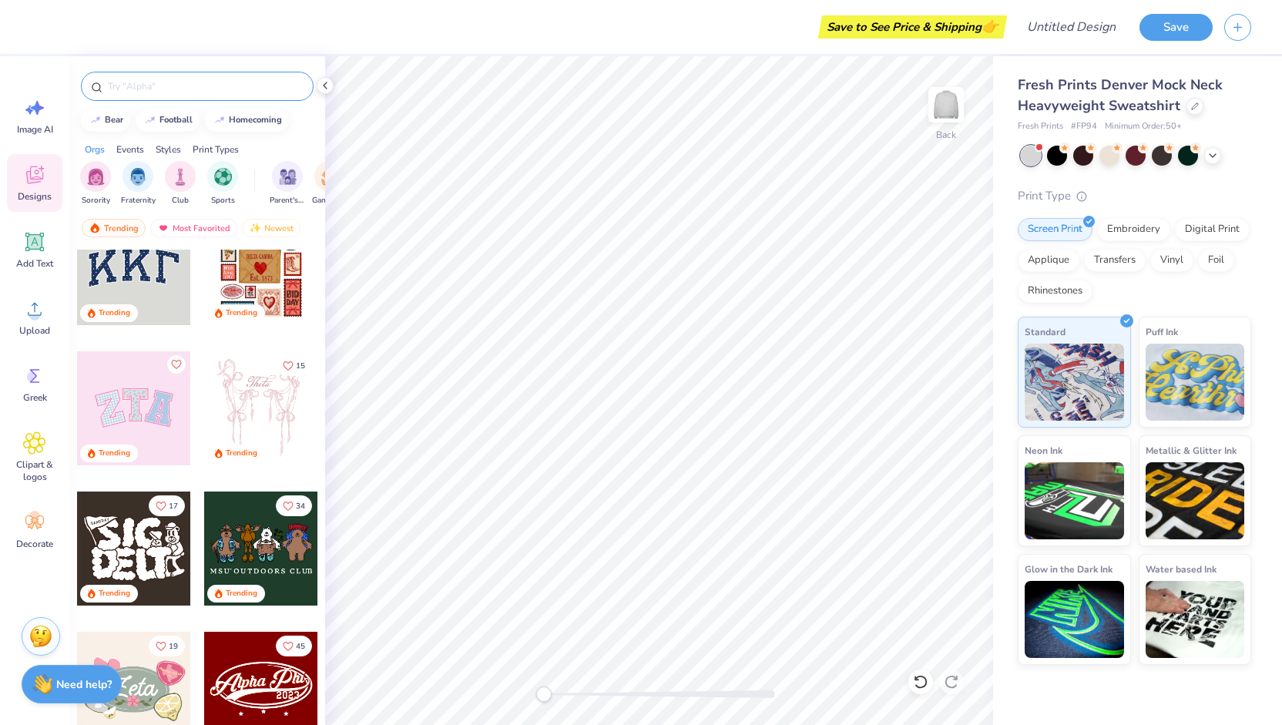
scroll to position [39, 0]
click at [135, 369] on div at bounding box center [134, 409] width 114 height 114
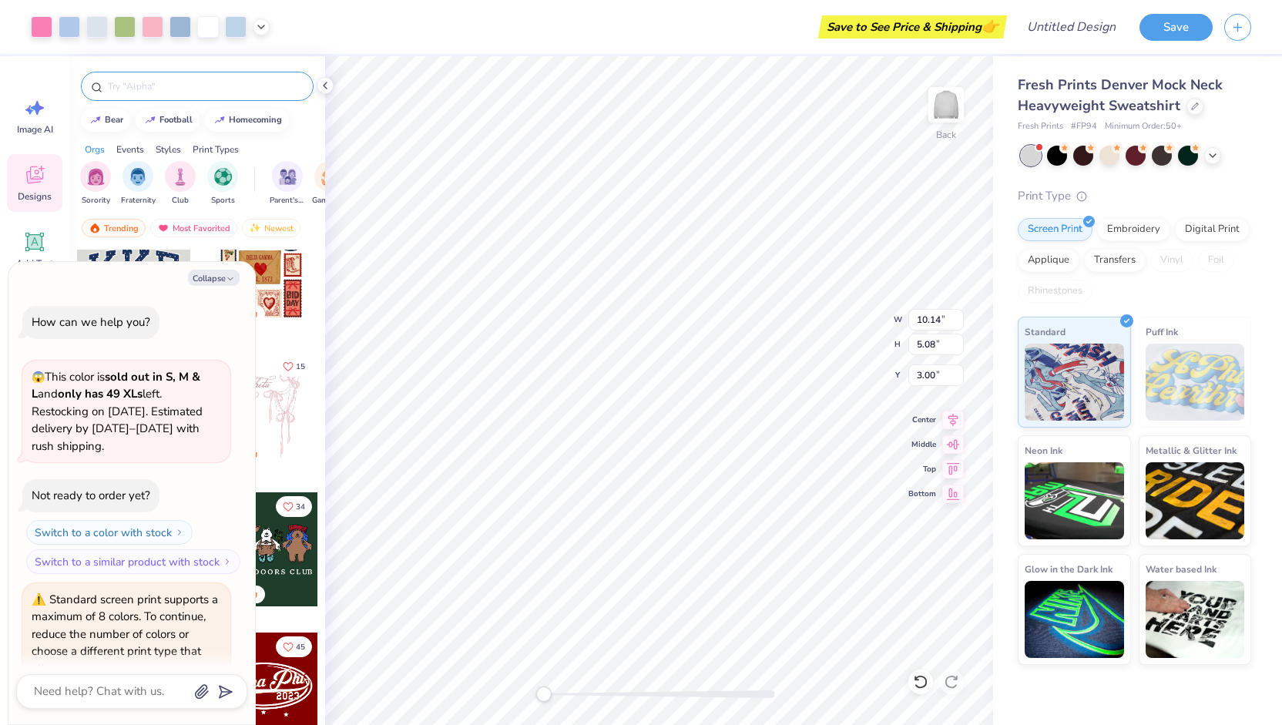
scroll to position [71, 0]
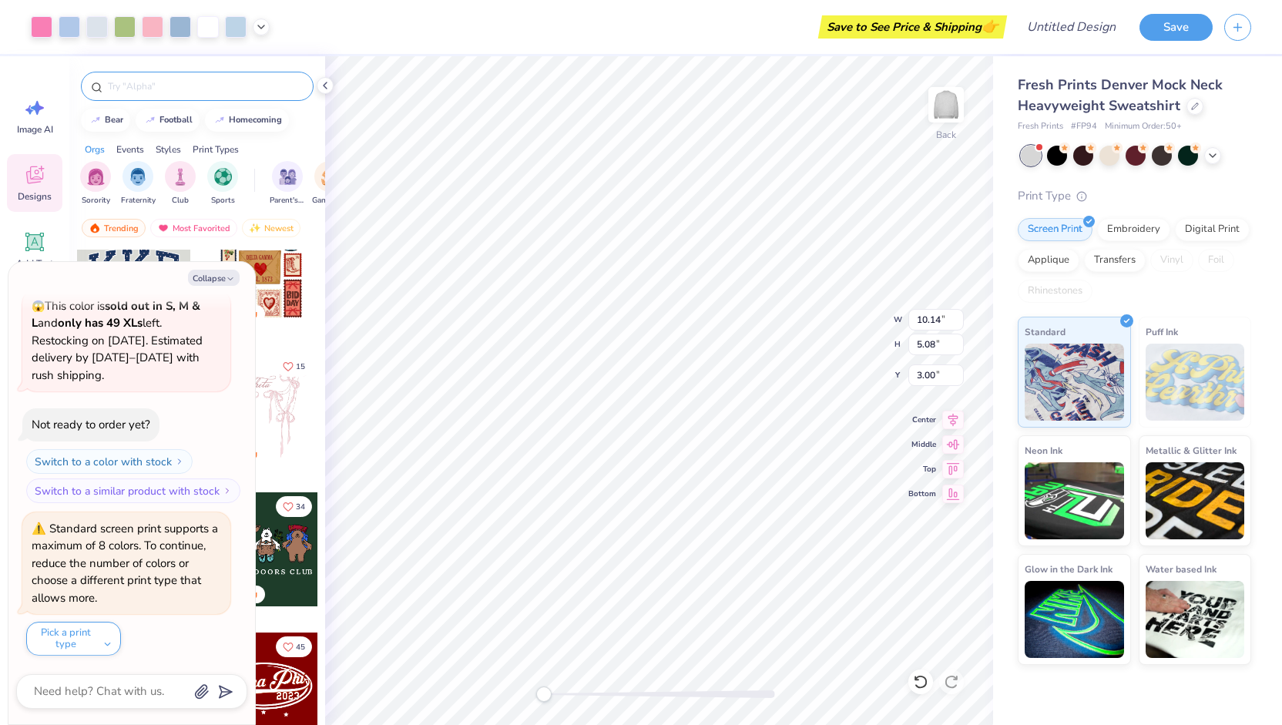
type textarea "x"
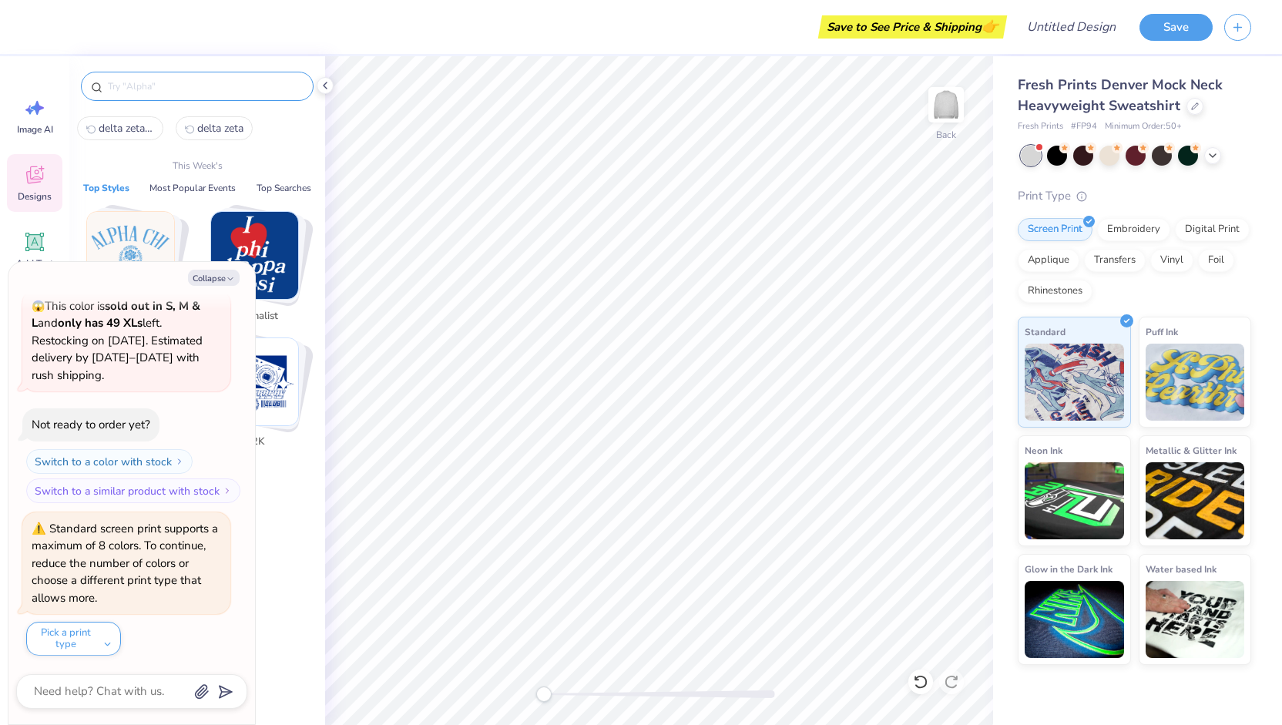
click at [187, 81] on input "text" at bounding box center [204, 86] width 197 height 15
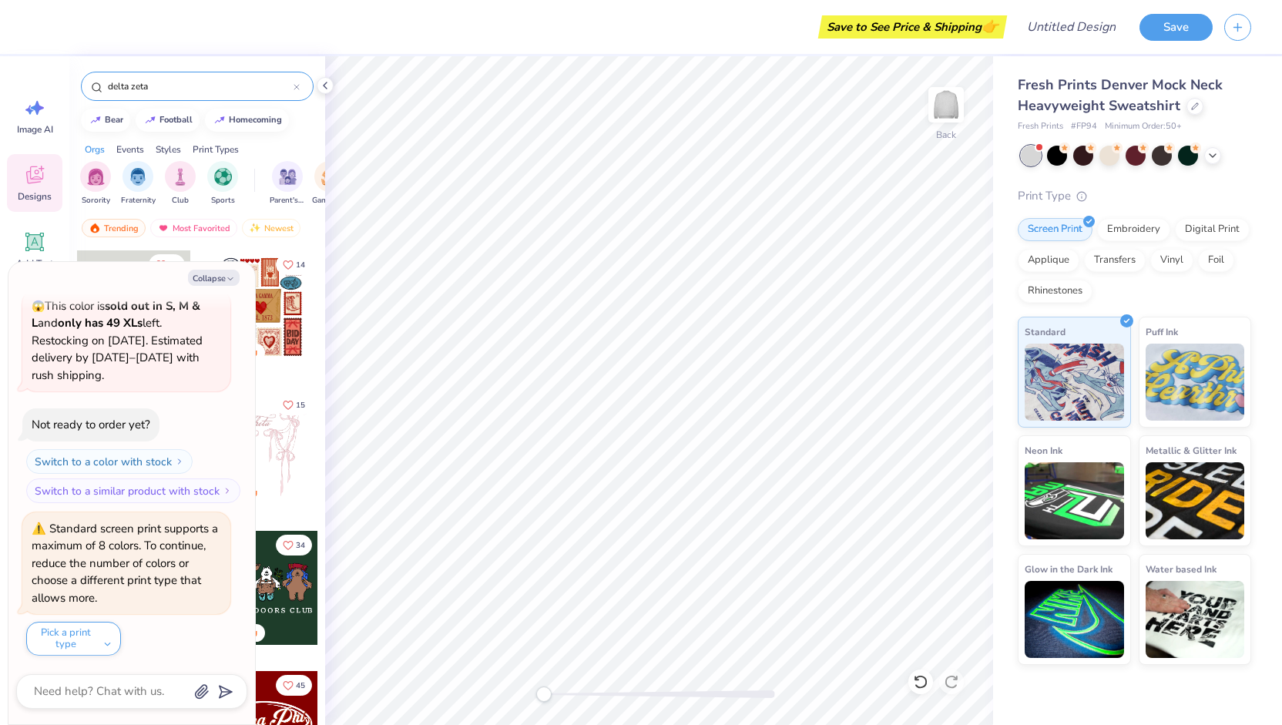
type input "delta zeta"
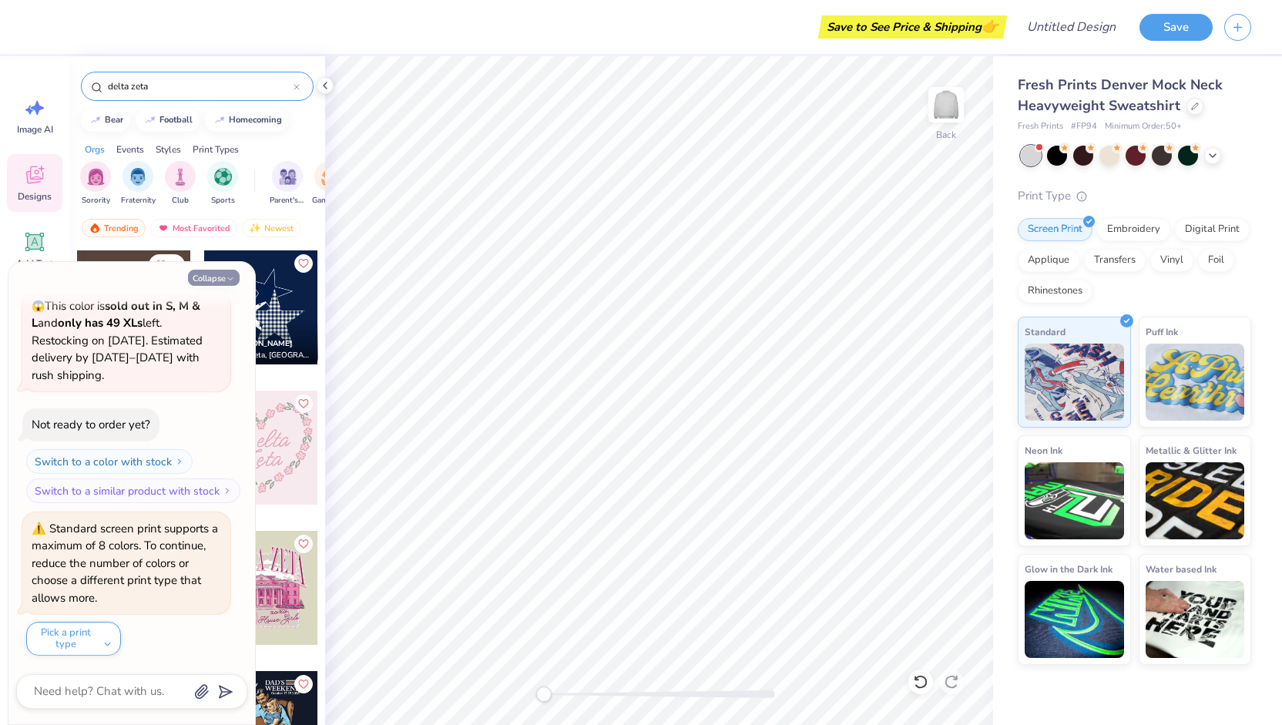
click at [217, 276] on button "Collapse" at bounding box center [214, 278] width 52 height 16
type textarea "x"
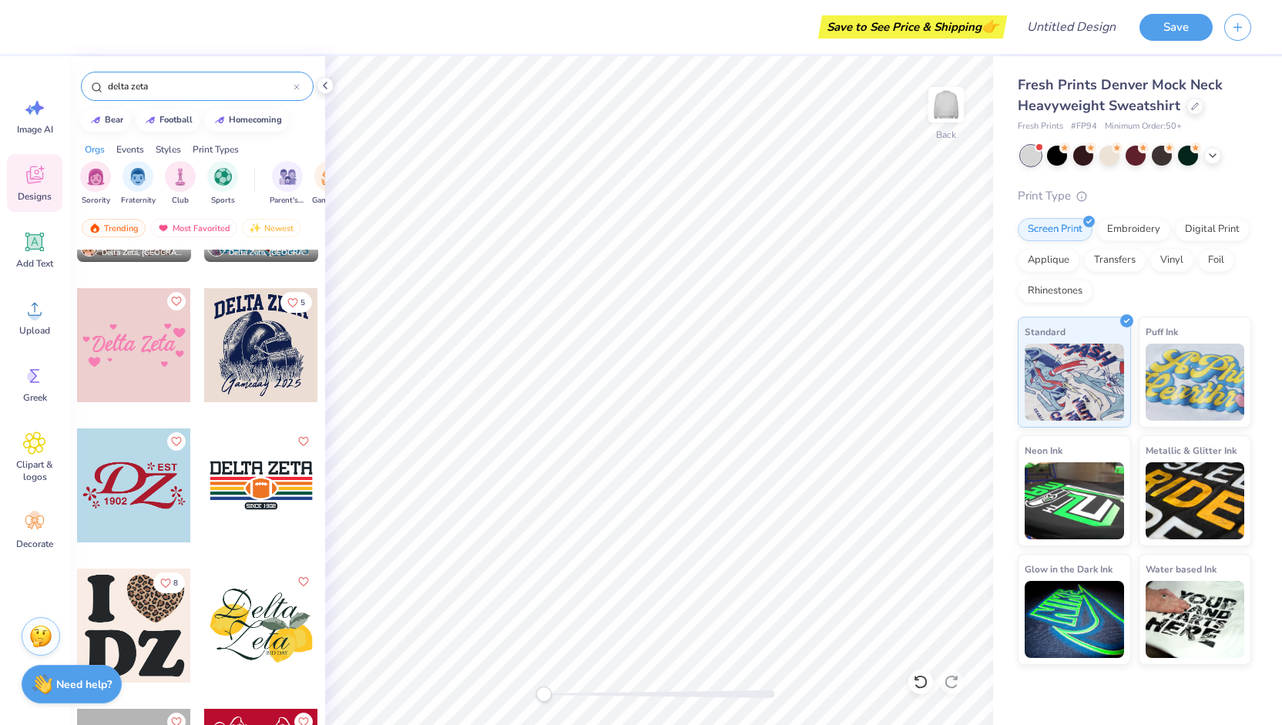
scroll to position [3275, 0]
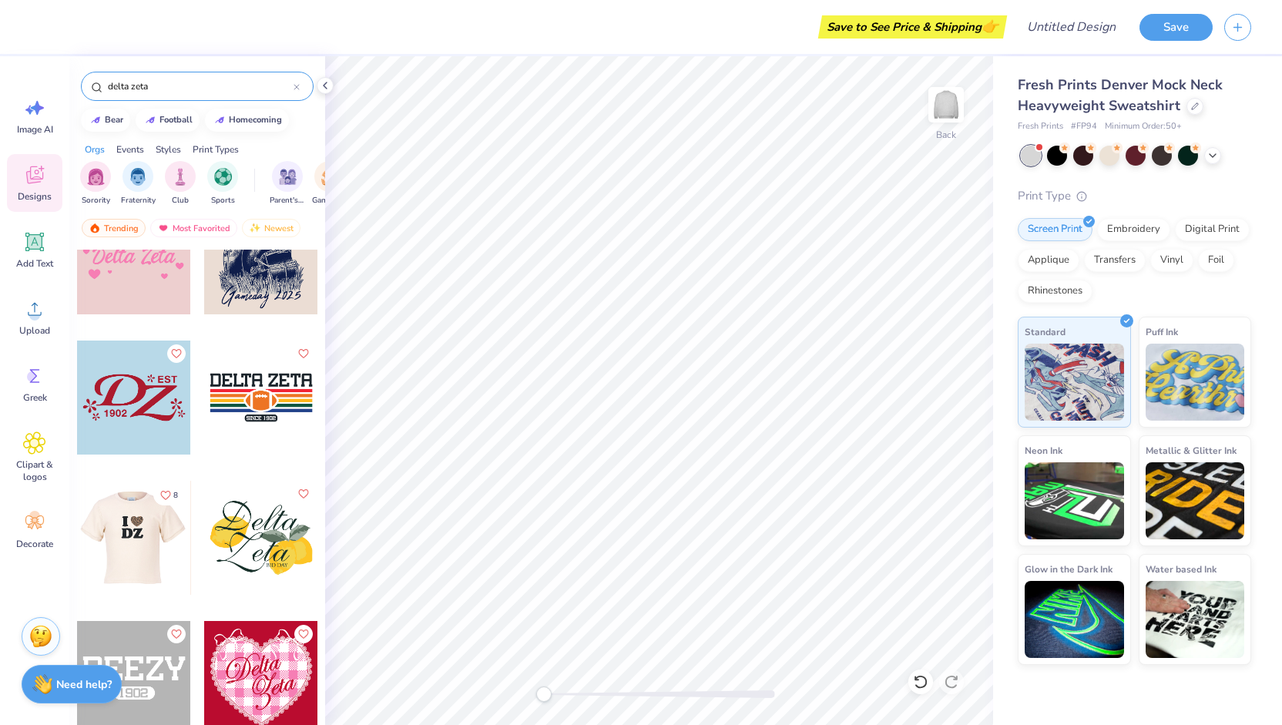
click at [127, 534] on div at bounding box center [133, 538] width 114 height 114
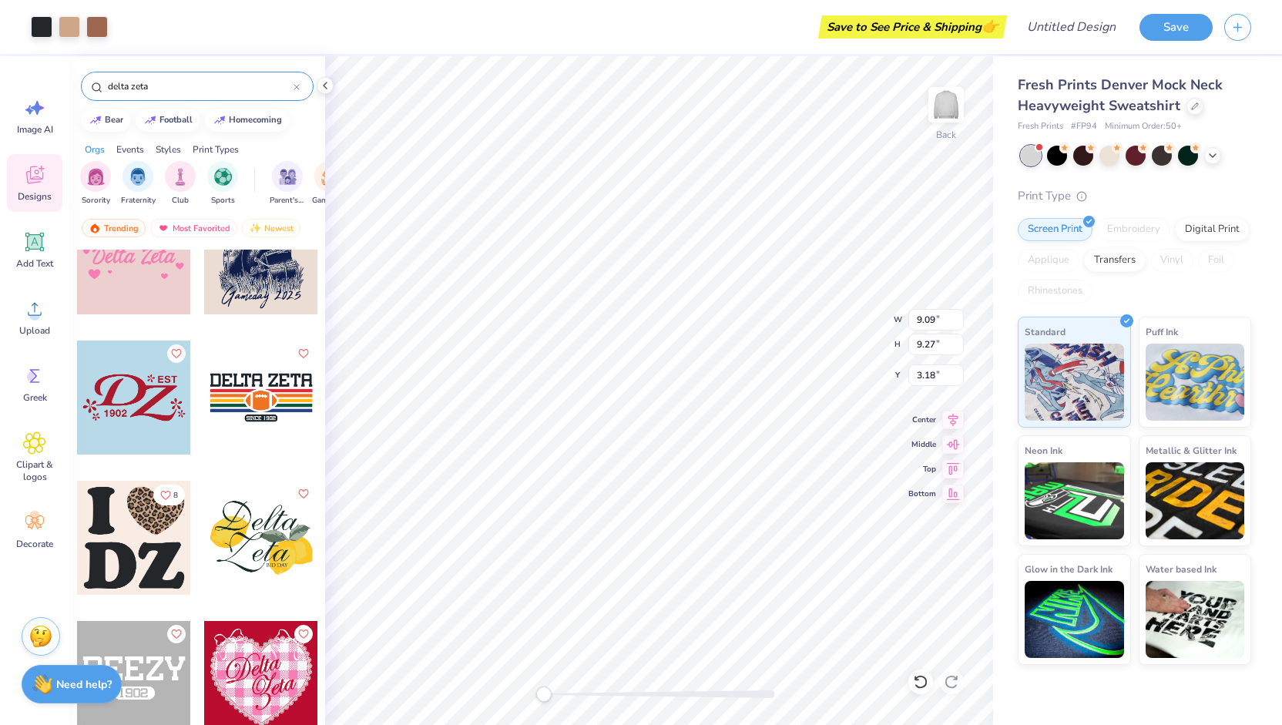
type input "9.09"
type input "9.27"
type input "3.18"
click at [1207, 153] on icon at bounding box center [1213, 154] width 12 height 12
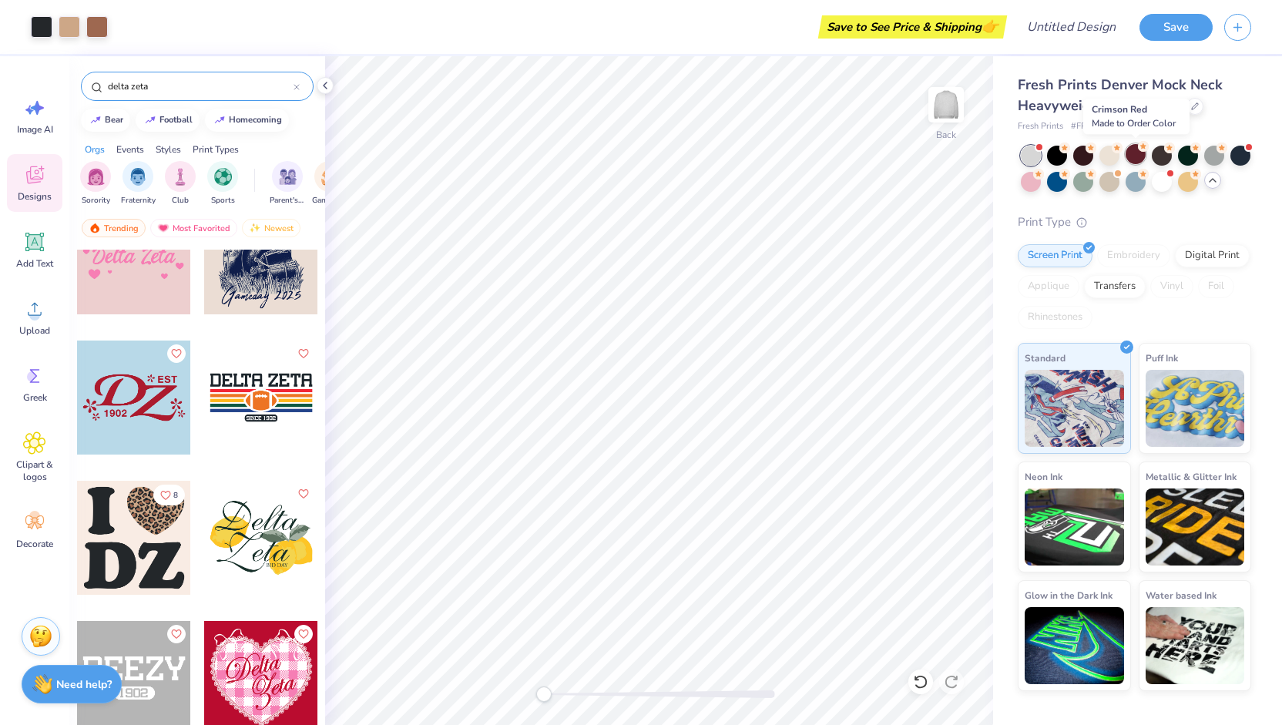
click at [1141, 150] on circle at bounding box center [1143, 146] width 11 height 11
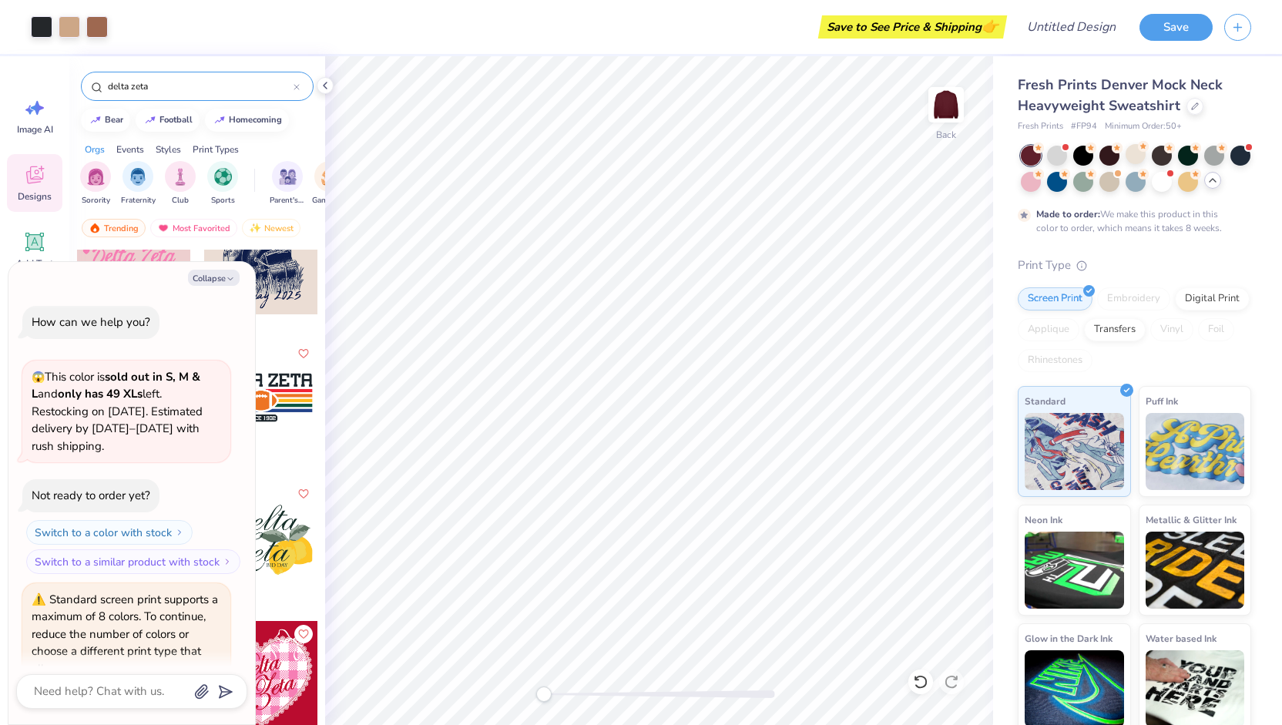
scroll to position [198, 0]
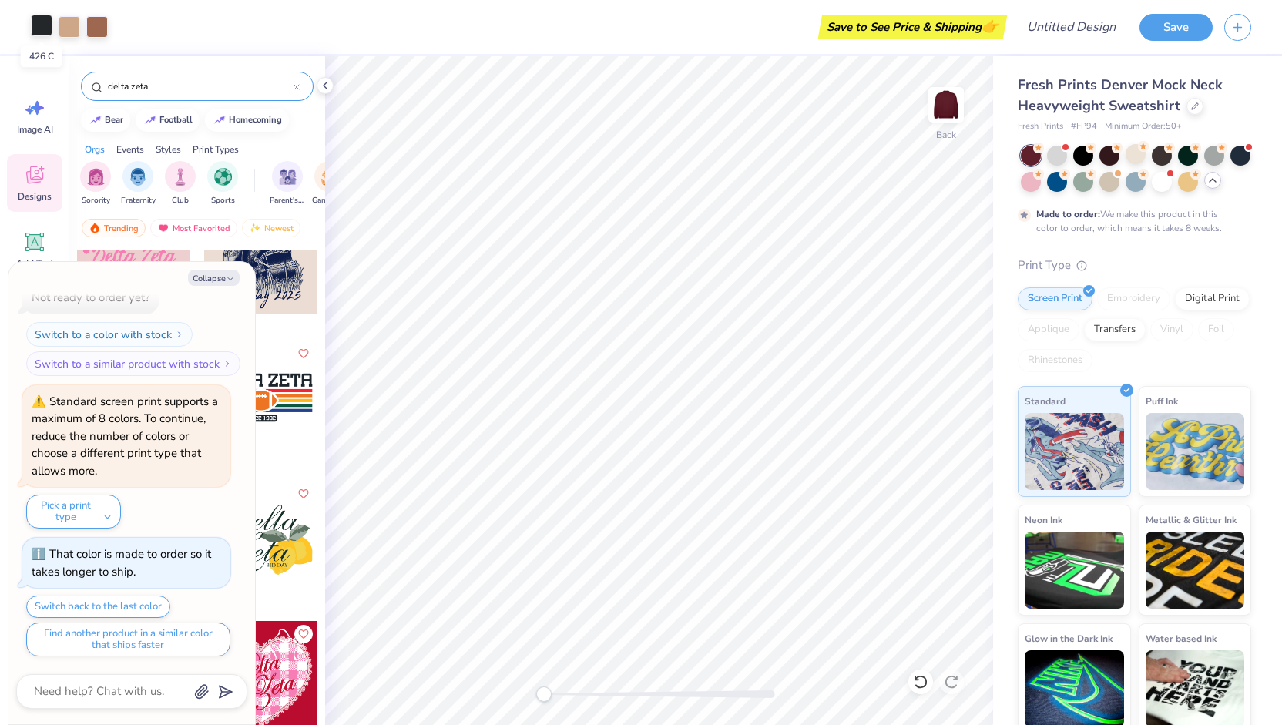
click at [34, 27] on div at bounding box center [42, 26] width 22 height 22
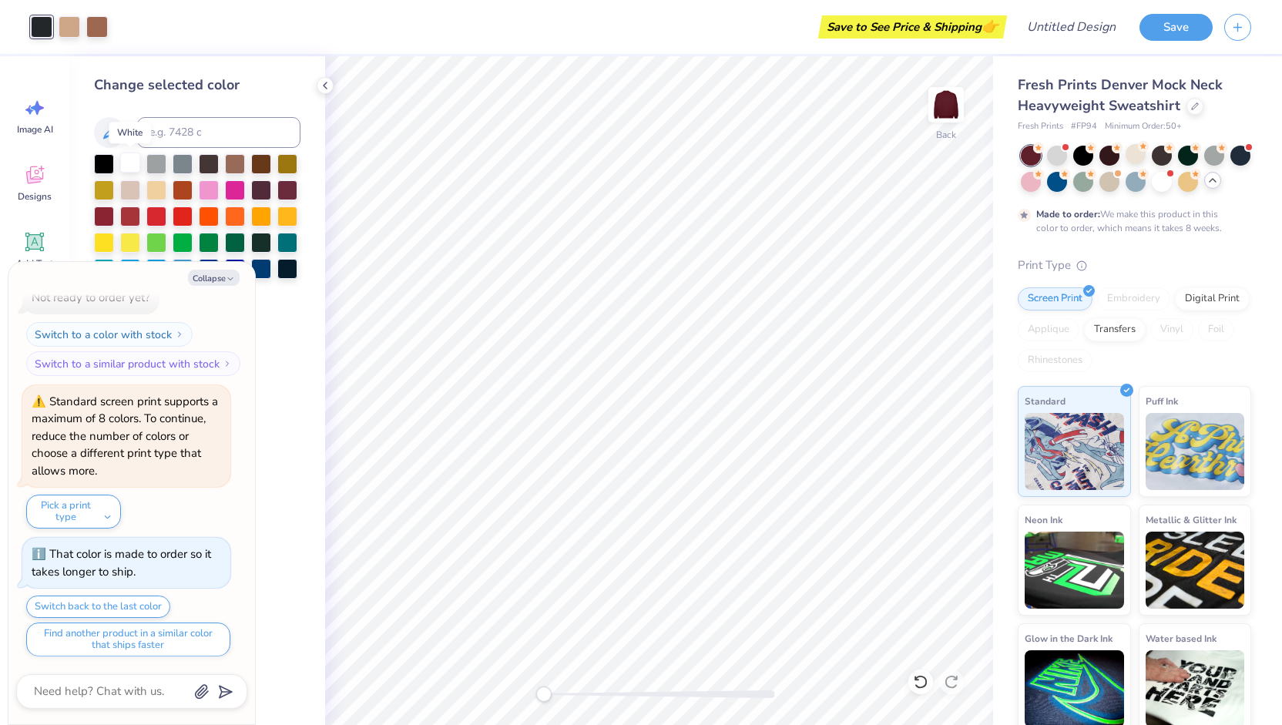
click at [130, 155] on div at bounding box center [130, 163] width 20 height 20
click at [96, 161] on div at bounding box center [104, 163] width 20 height 20
click at [1172, 181] on div at bounding box center [1162, 180] width 20 height 20
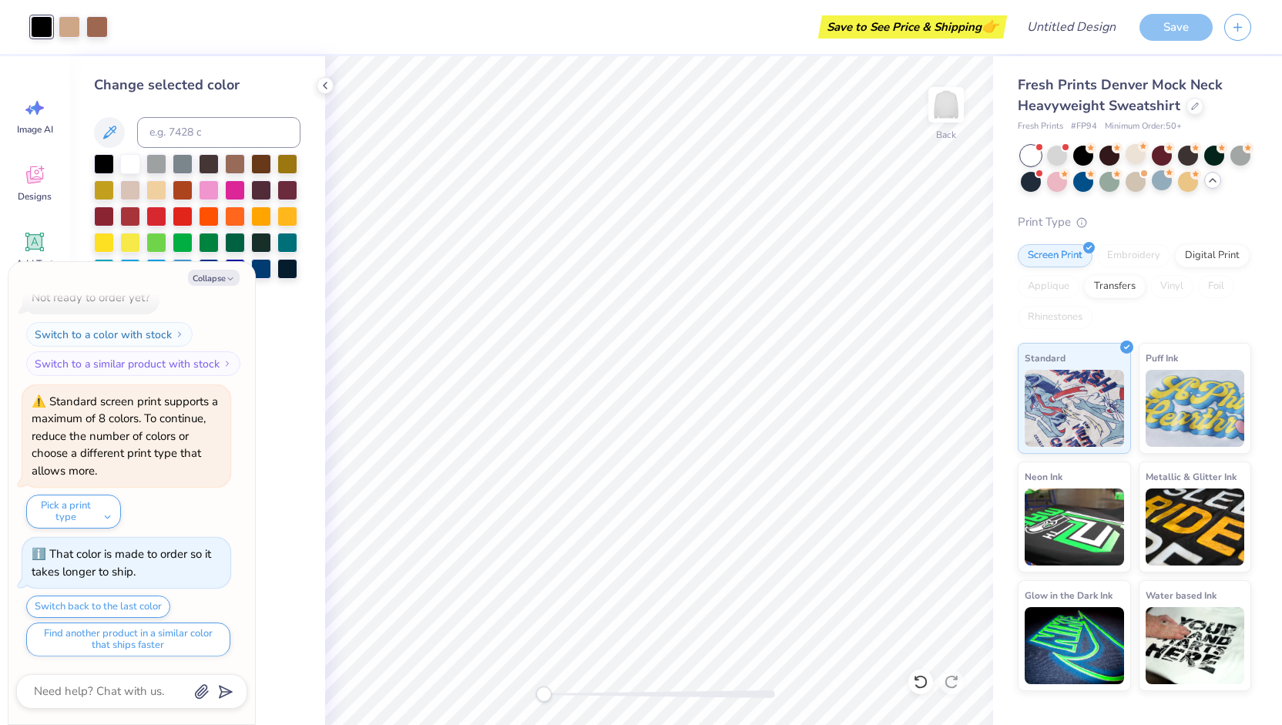
scroll to position [510, 0]
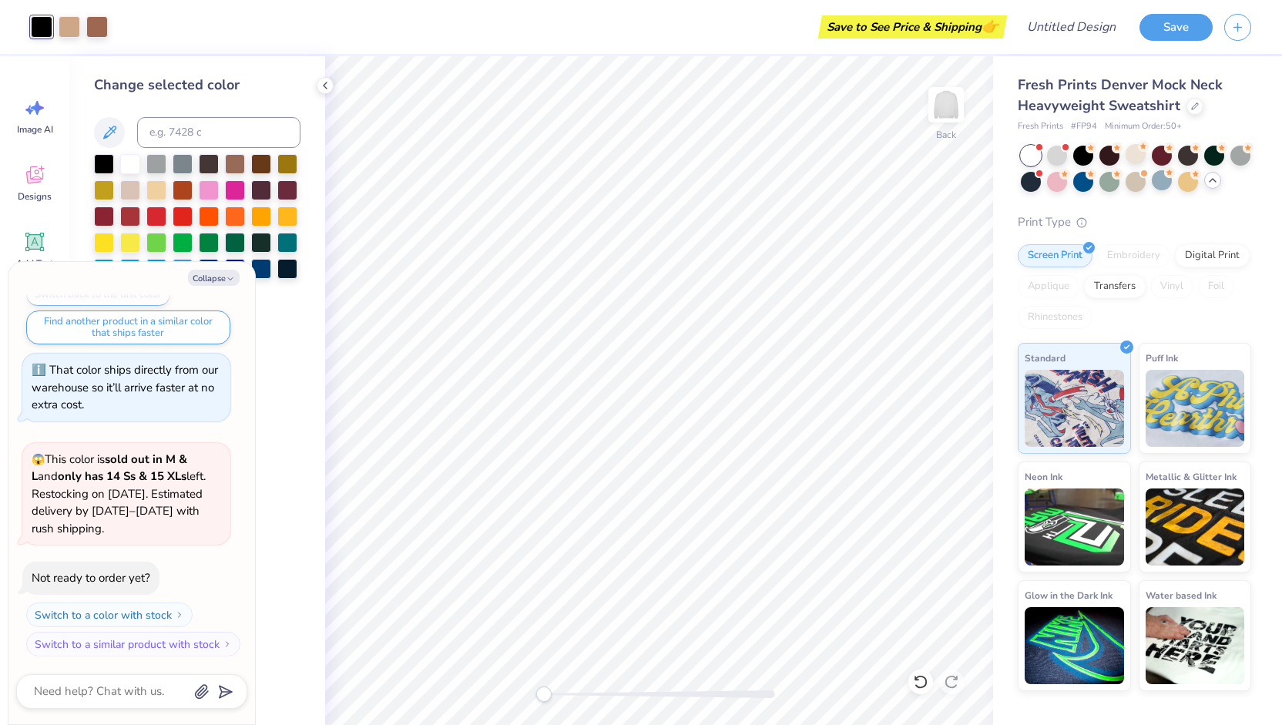
type textarea "x"
